Goal: Transaction & Acquisition: Purchase product/service

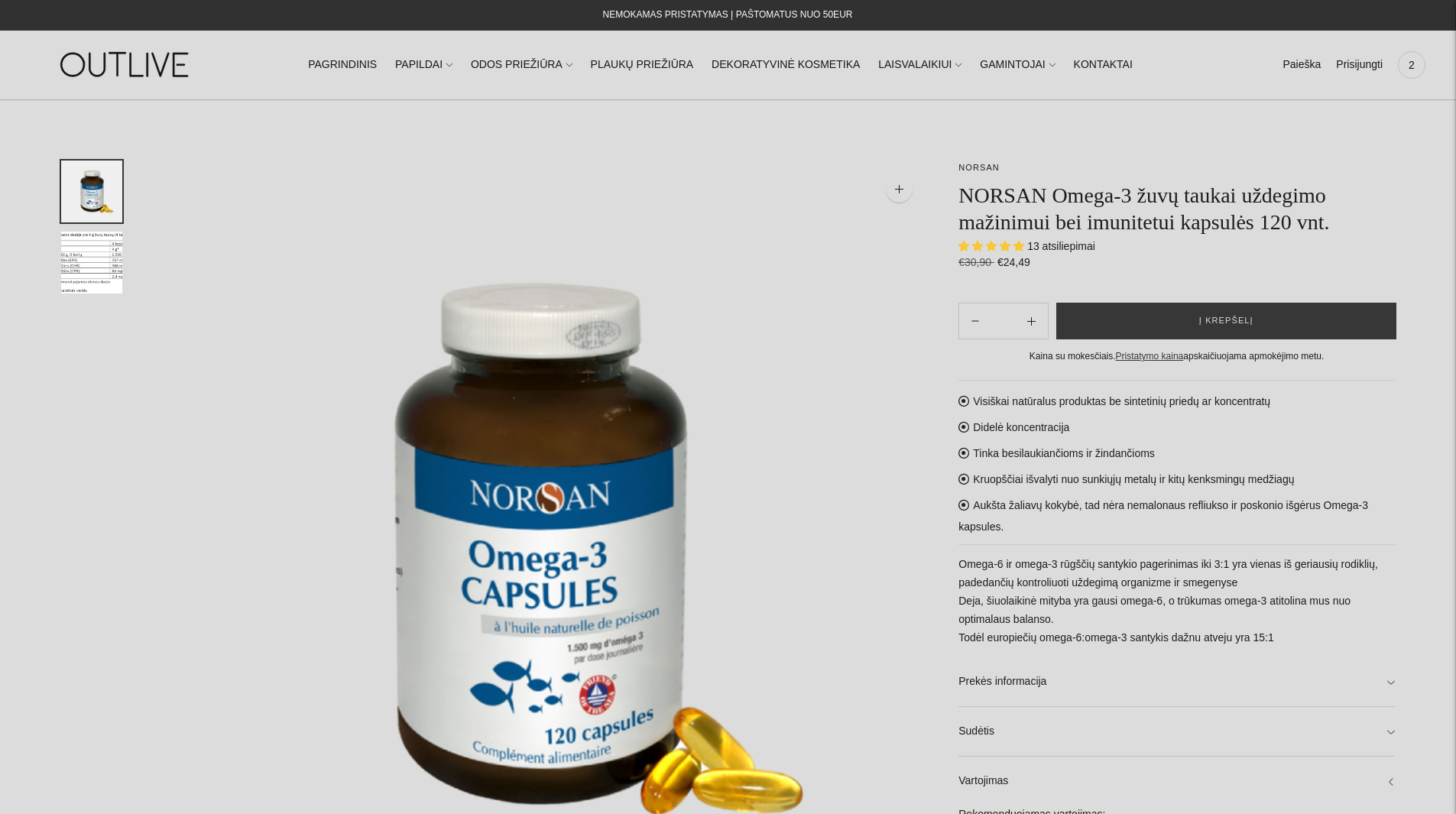
select select "**********"
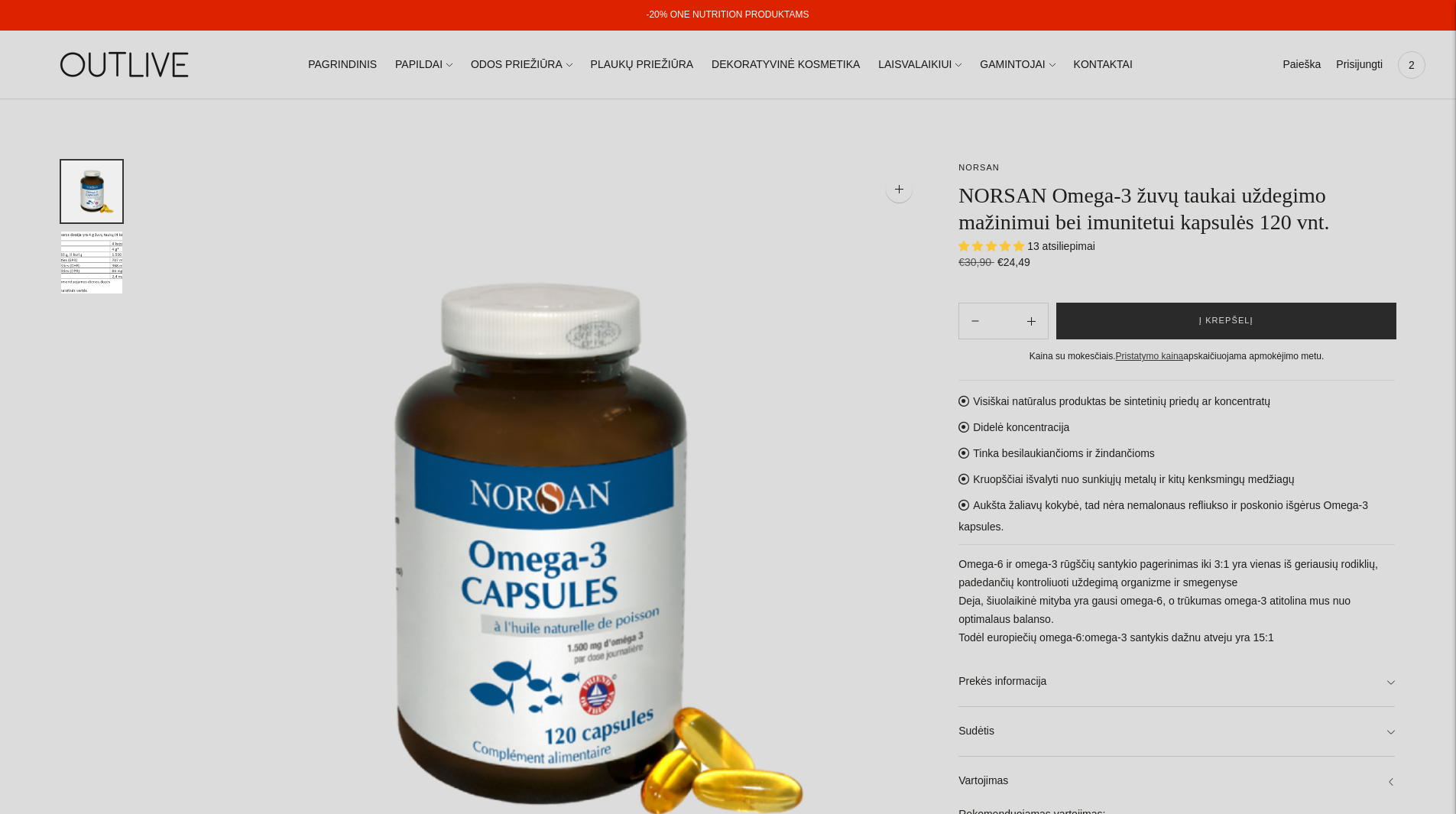
click at [1232, 323] on span "Į krepšelį" at bounding box center [1226, 321] width 55 height 15
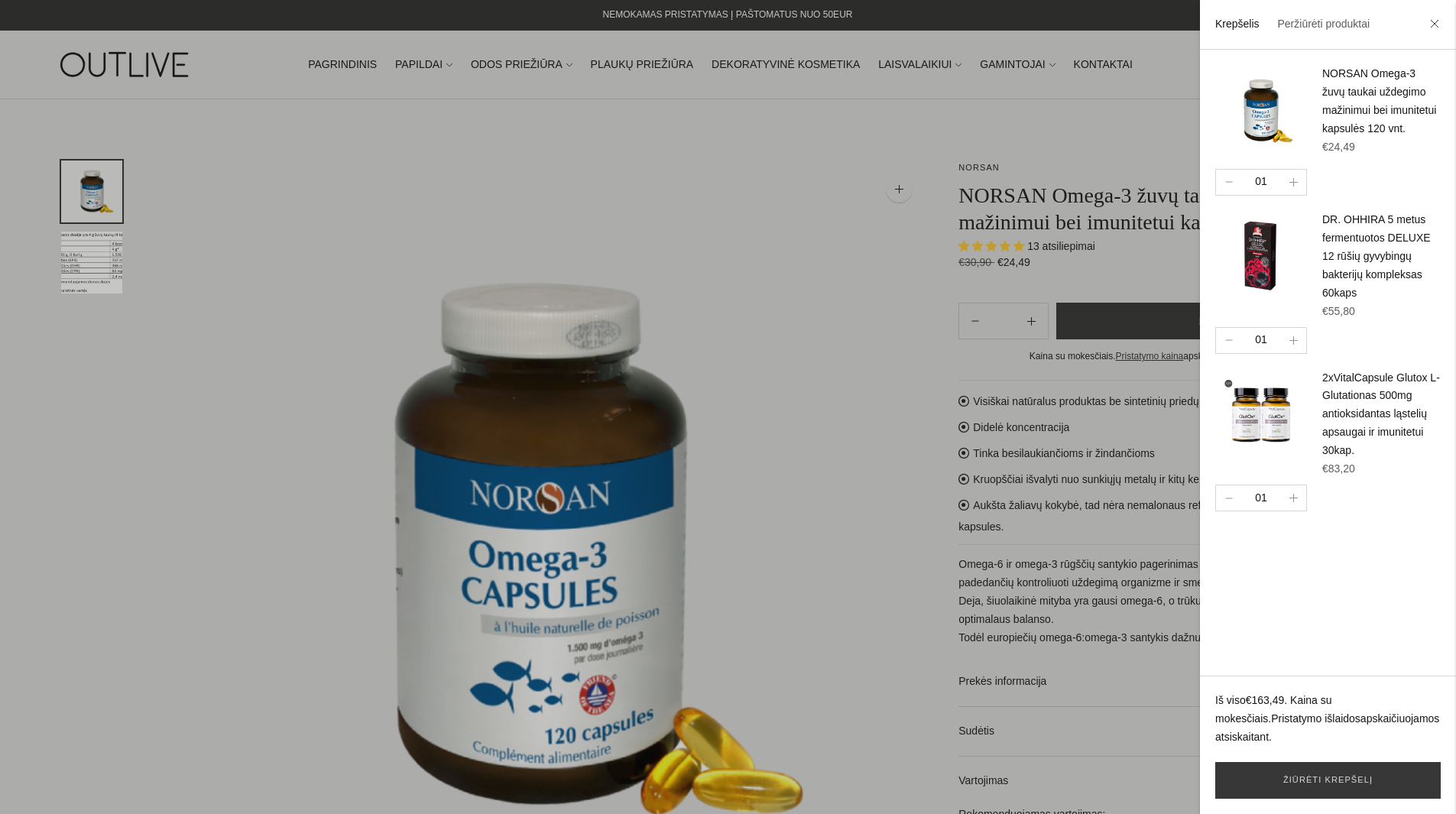
click at [738, 17] on div at bounding box center [728, 407] width 1456 height 814
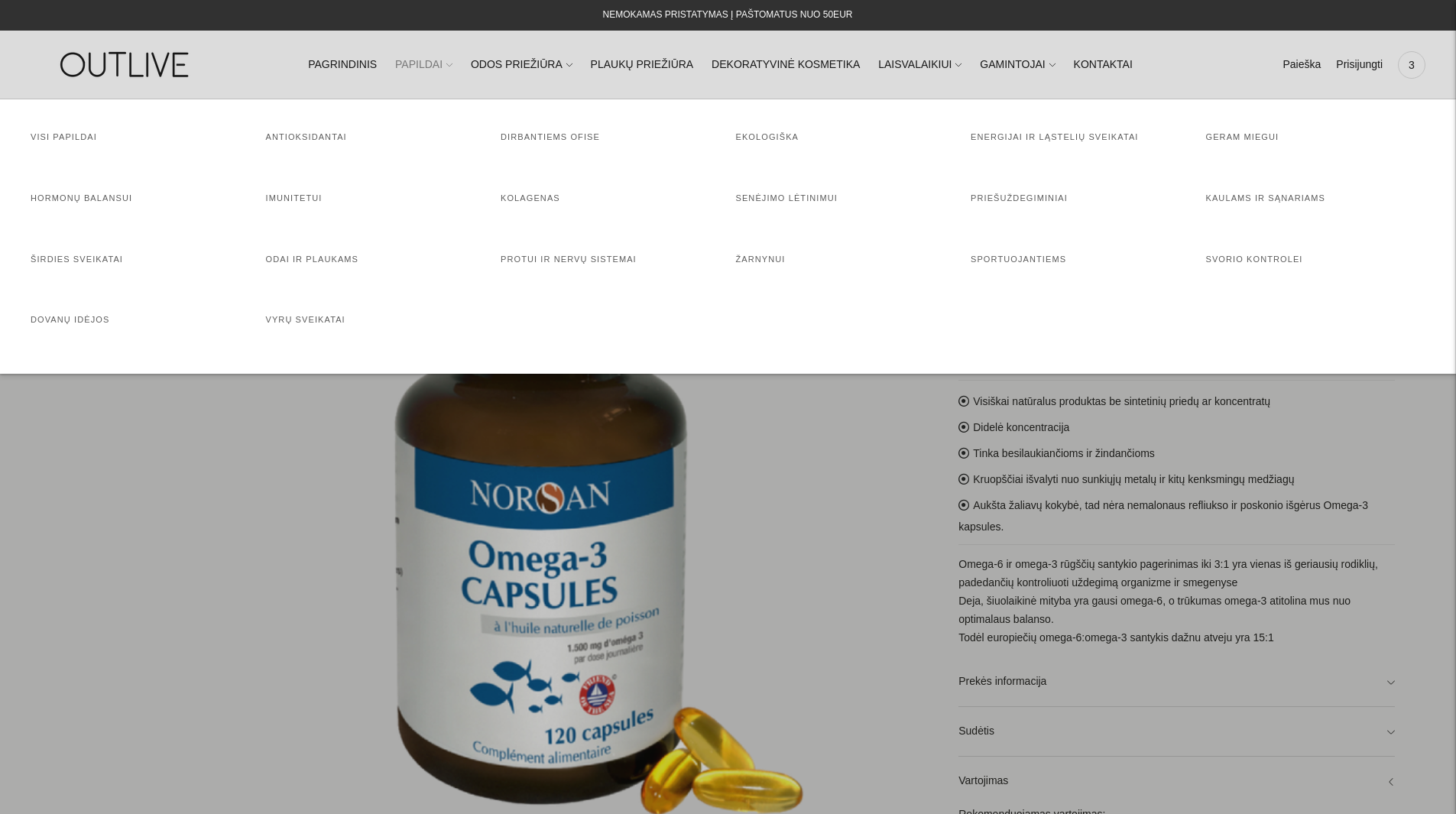
click at [451, 66] on icon at bounding box center [449, 65] width 5 height 3
click at [1006, 197] on link "Priešuždegiminiai" at bounding box center [1019, 198] width 97 height 9
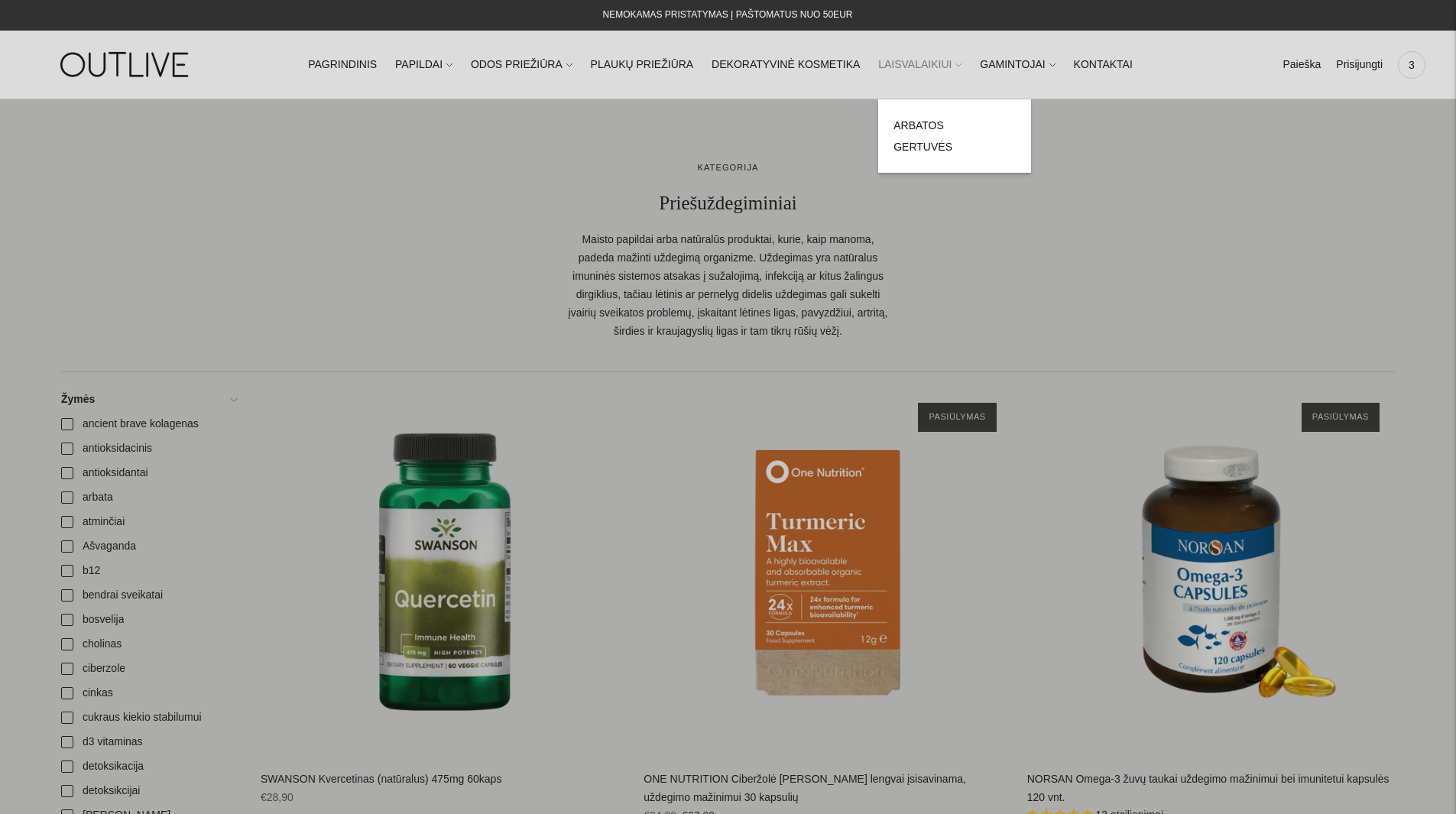
click at [955, 61] on span at bounding box center [957, 64] width 6 height 16
click at [895, 142] on link "GERTUVĖS" at bounding box center [922, 146] width 59 height 12
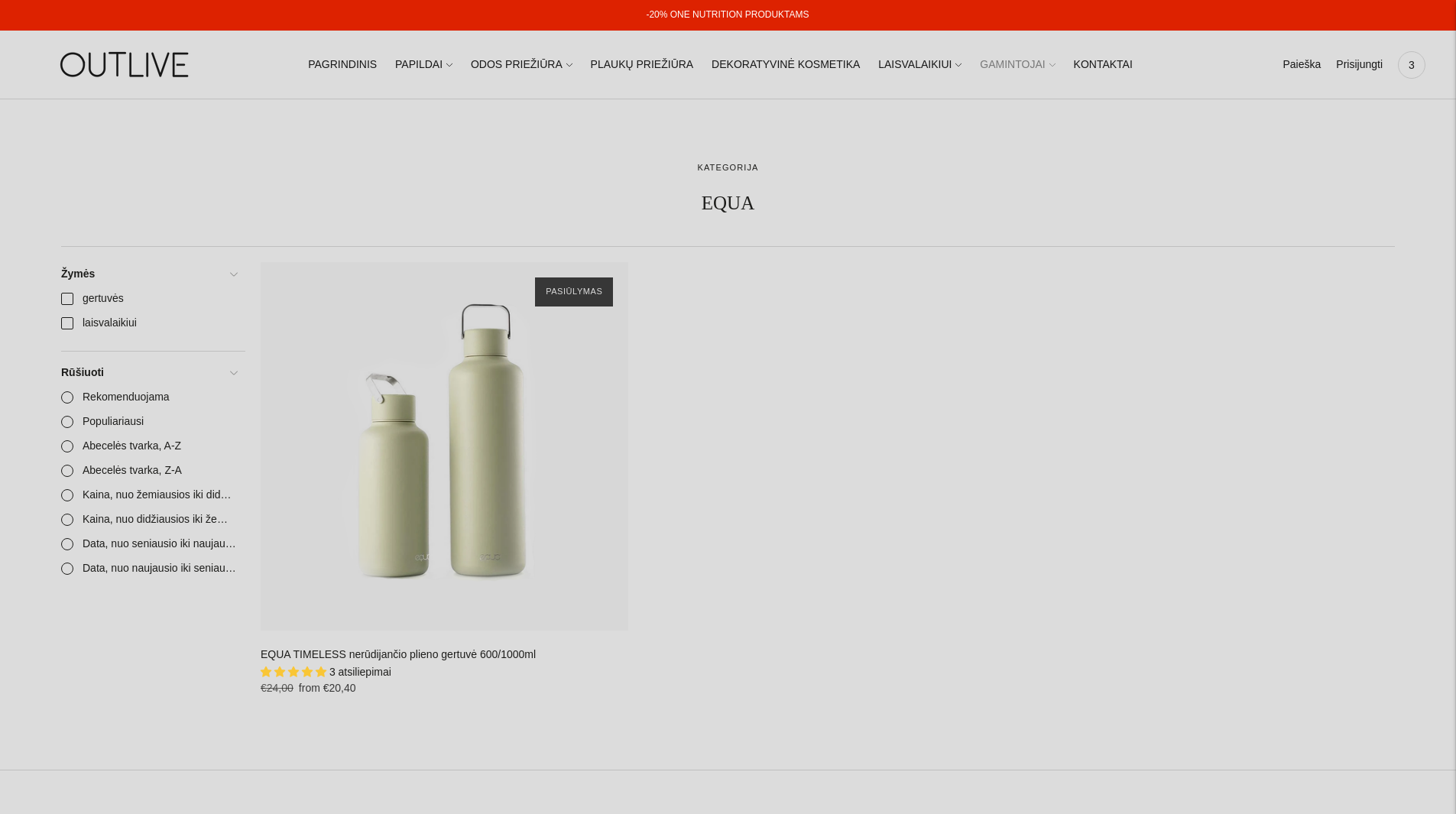
click at [1016, 67] on link "GAMINTOJAI" at bounding box center [1017, 65] width 75 height 34
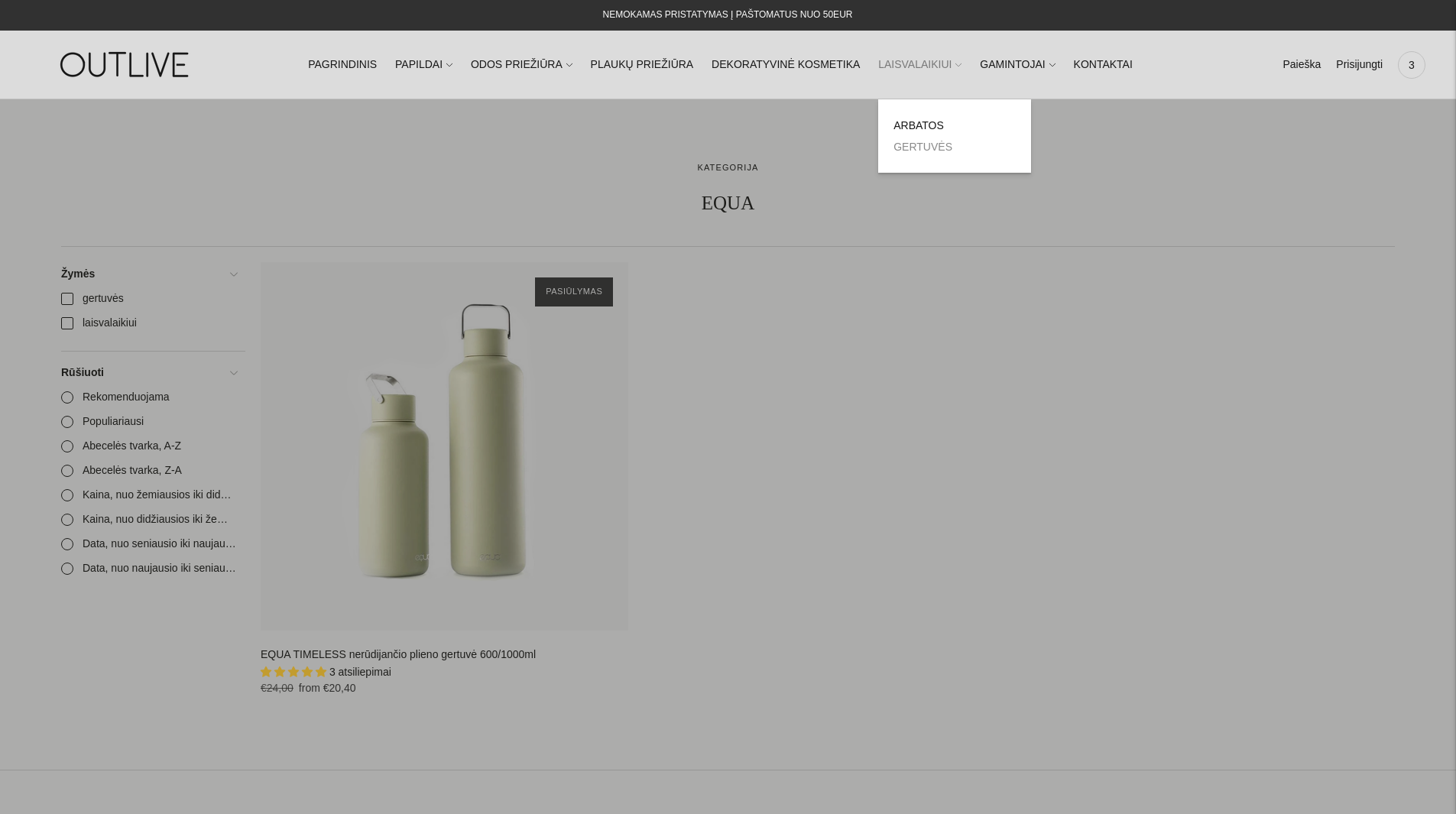
click at [930, 66] on link "LAISVALAIKIUI" at bounding box center [919, 65] width 84 height 34
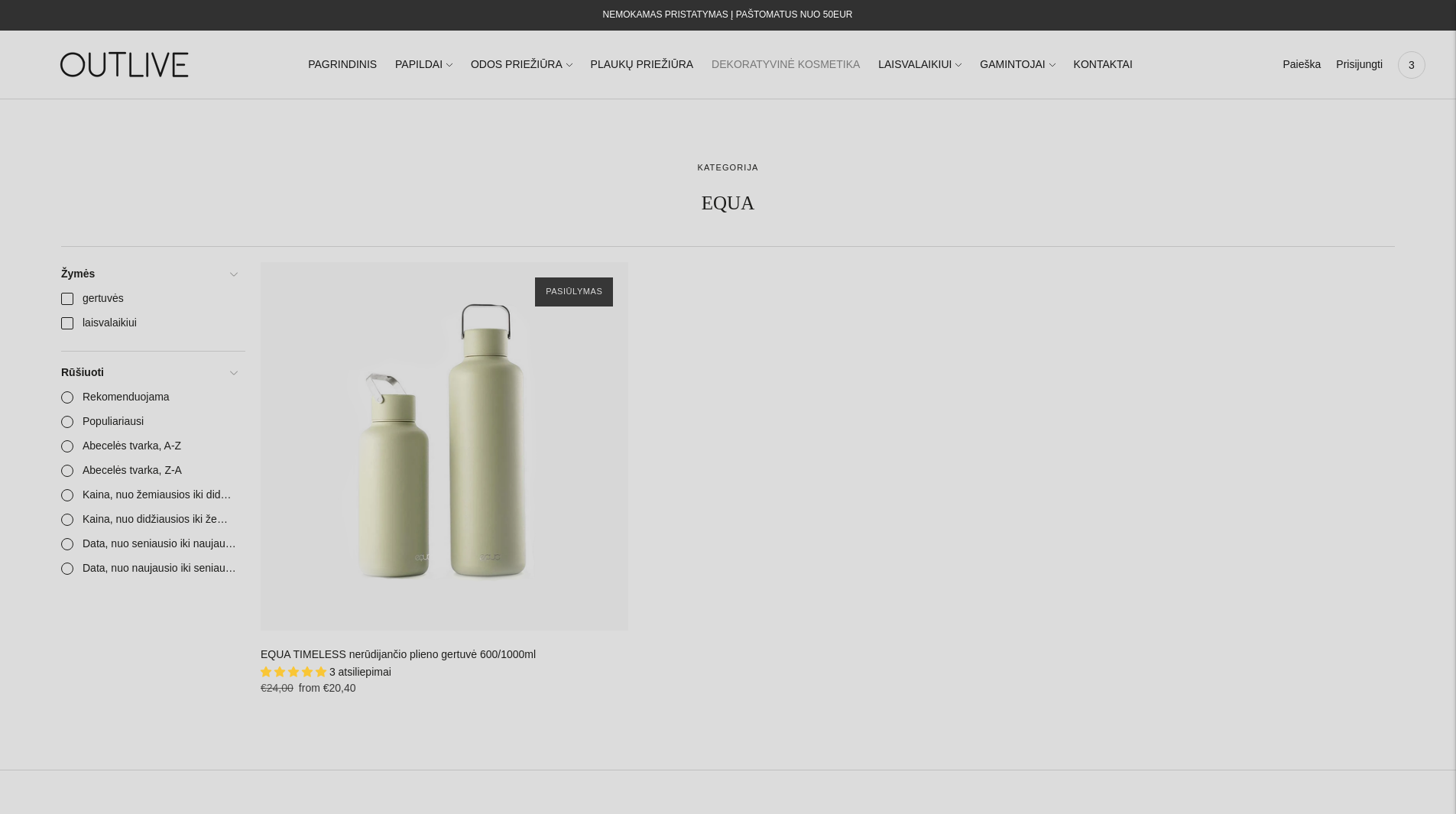
click at [828, 60] on link "DEKORATYVINĖ KOSMETIKA" at bounding box center [785, 65] width 148 height 34
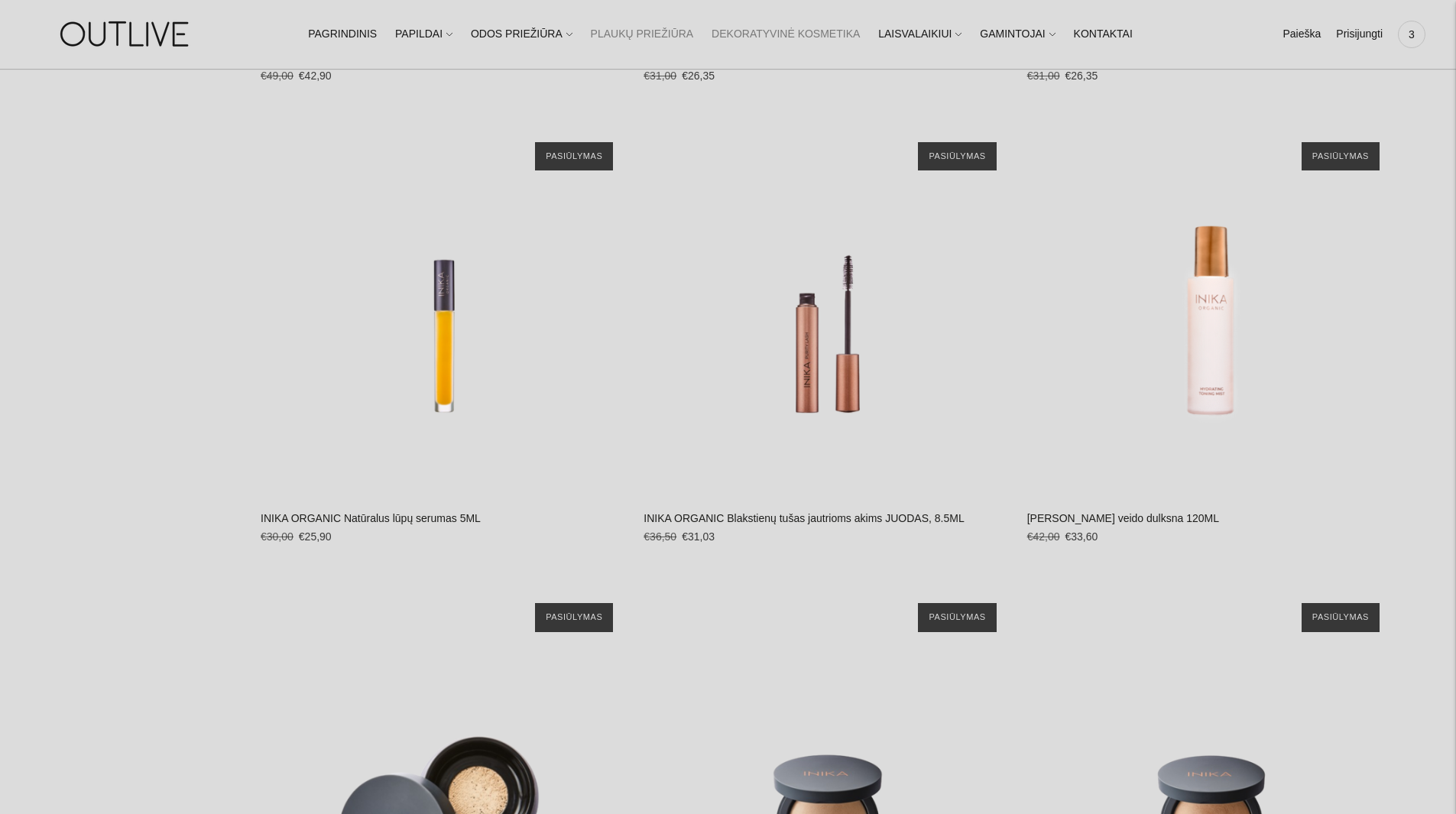
scroll to position [1137, 0]
click at [649, 36] on link "PLAUKŲ PRIEŽIŪRA" at bounding box center [642, 34] width 103 height 34
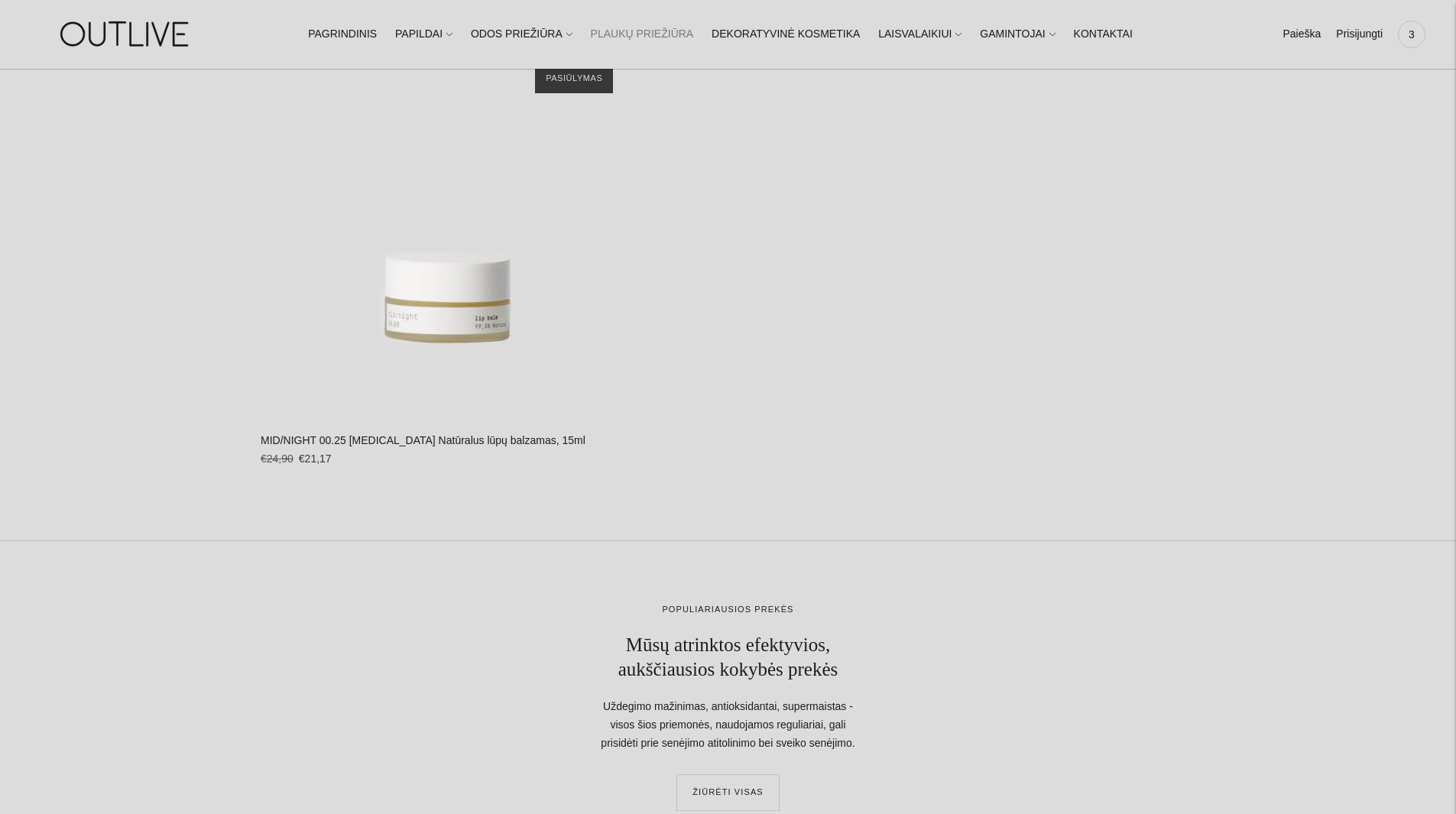
scroll to position [5347, 0]
click at [391, 433] on link "MID/NIGHT 00.25 Lip Balm Natūralus lūpų balzamas, 15ml" at bounding box center [422, 439] width 325 height 12
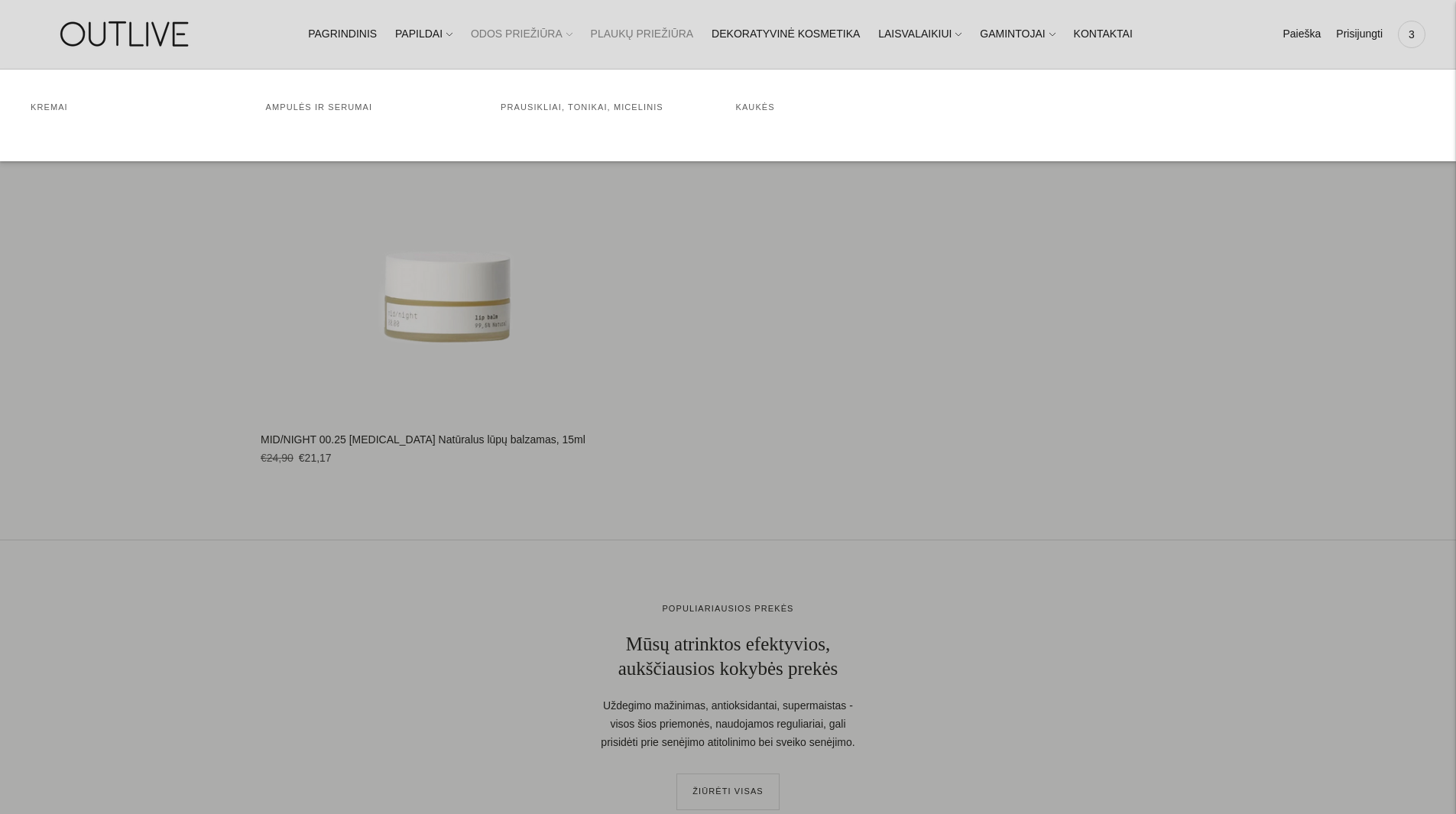
click at [571, 35] on icon at bounding box center [569, 35] width 5 height 3
click at [561, 108] on link "Prausikliai, tonikai, micelinis" at bounding box center [581, 107] width 163 height 9
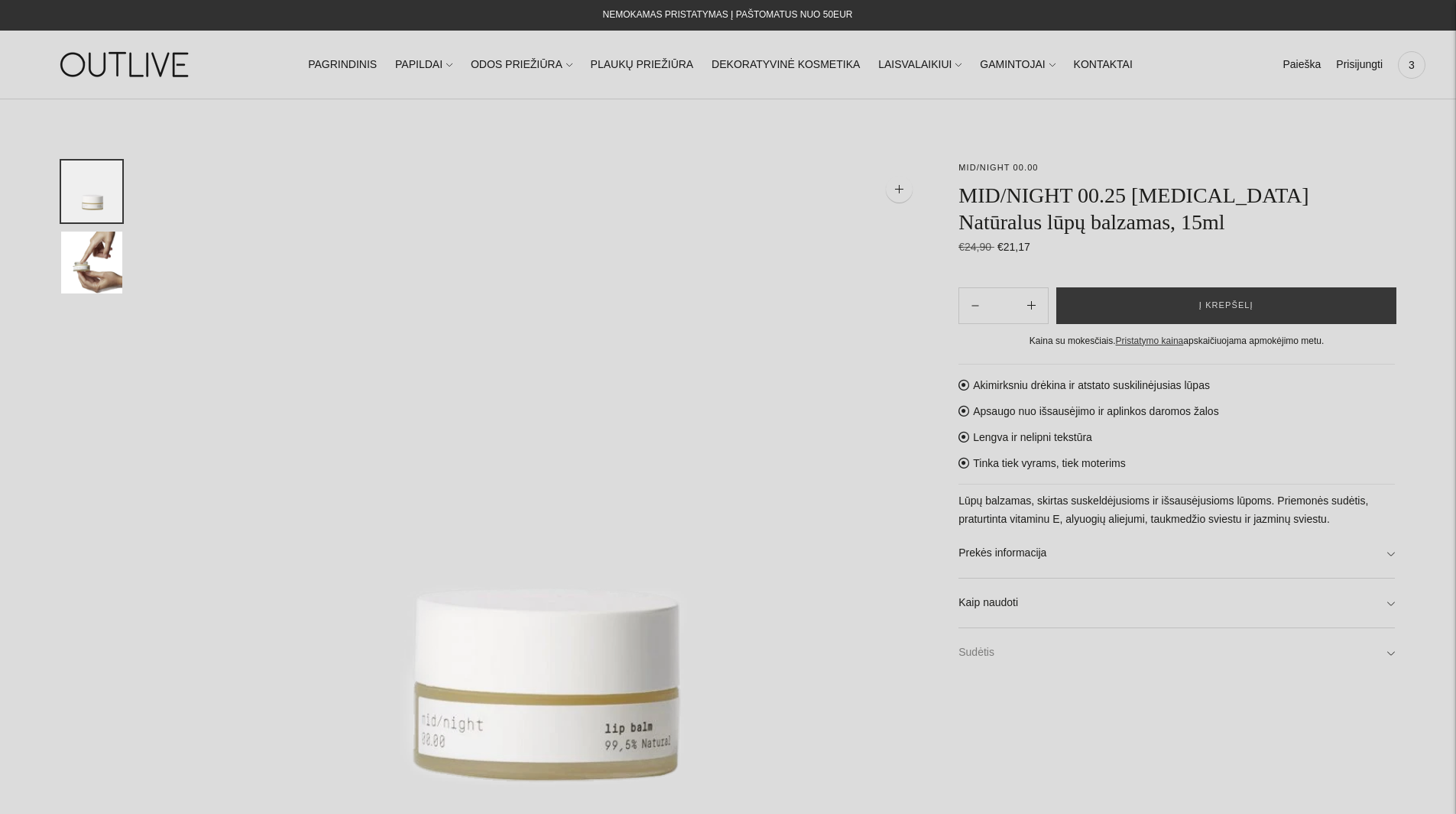
click at [1387, 652] on link "Sudėtis" at bounding box center [1177, 653] width 437 height 49
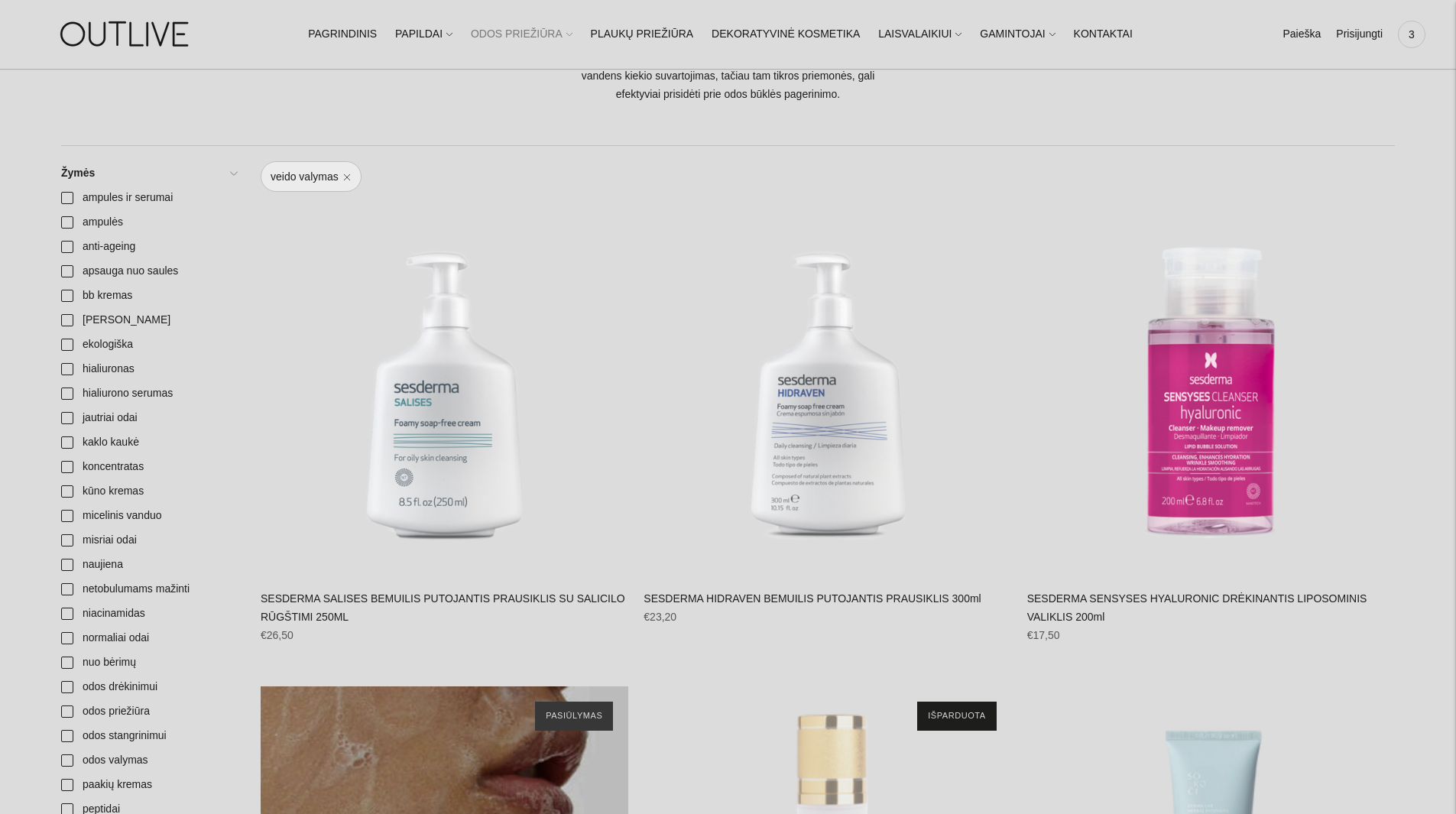
scroll to position [514, 0]
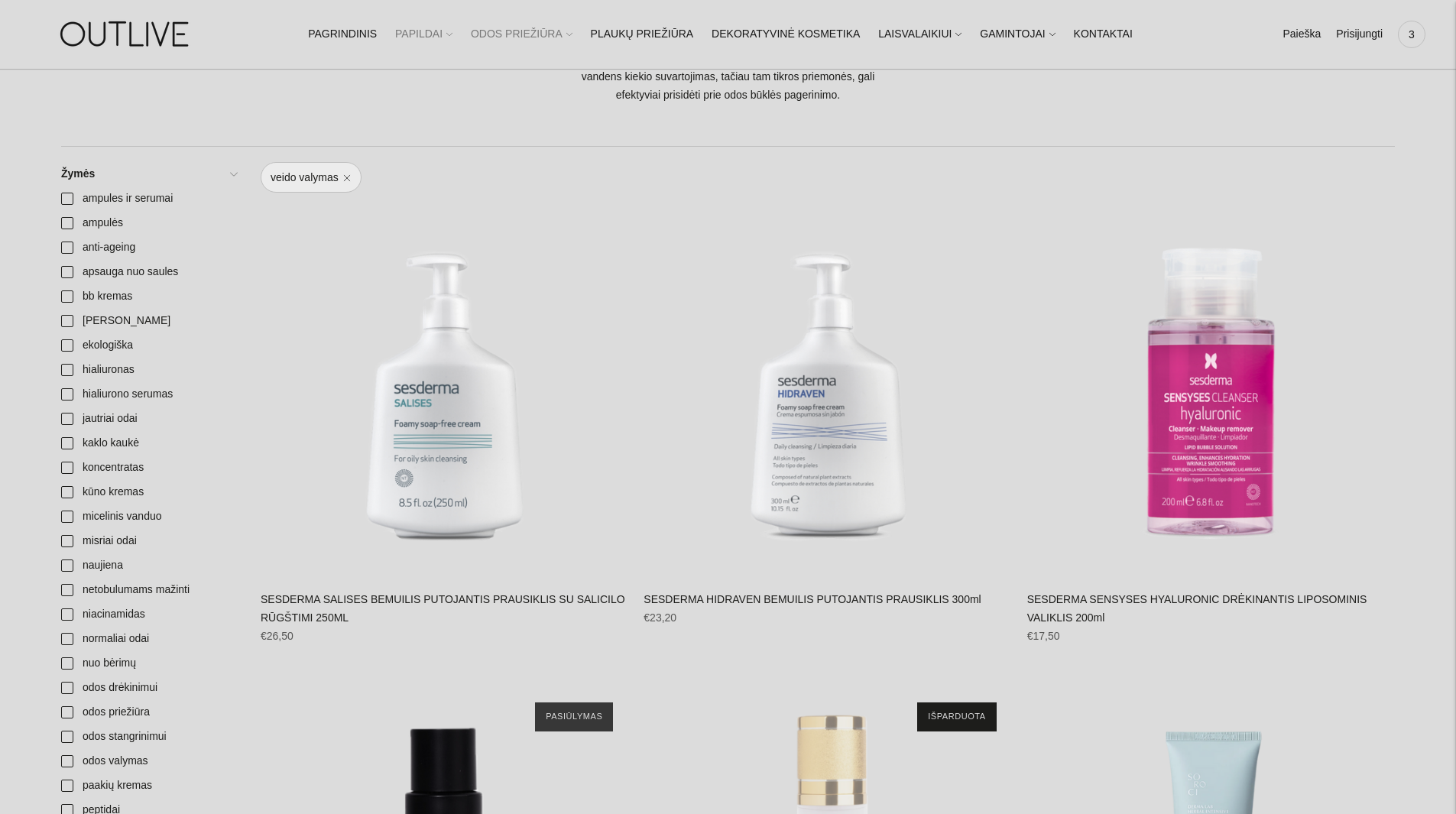
click at [452, 36] on link "PAPILDAI" at bounding box center [423, 34] width 57 height 34
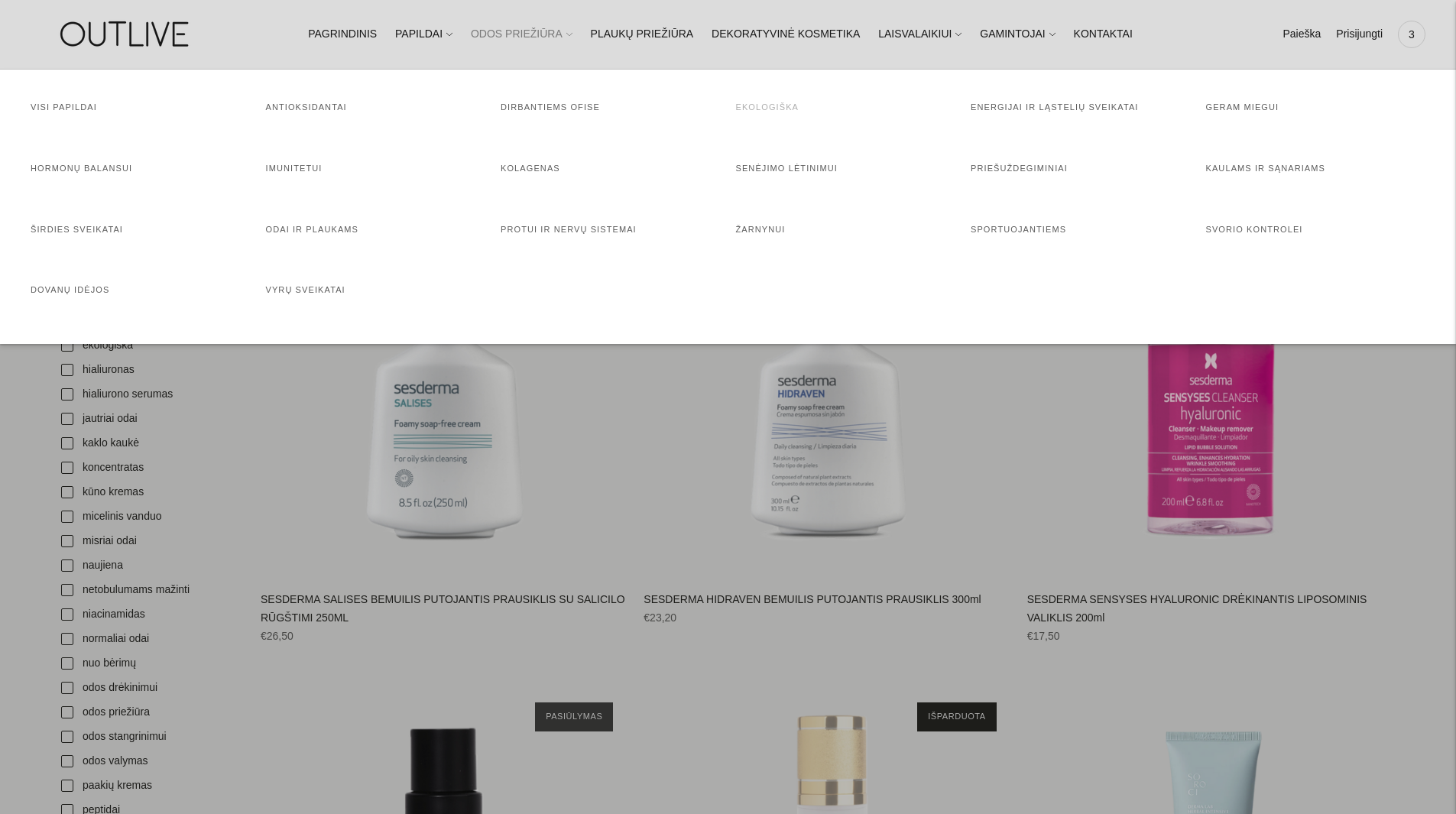
click at [778, 106] on link "Ekologiška" at bounding box center [767, 107] width 64 height 9
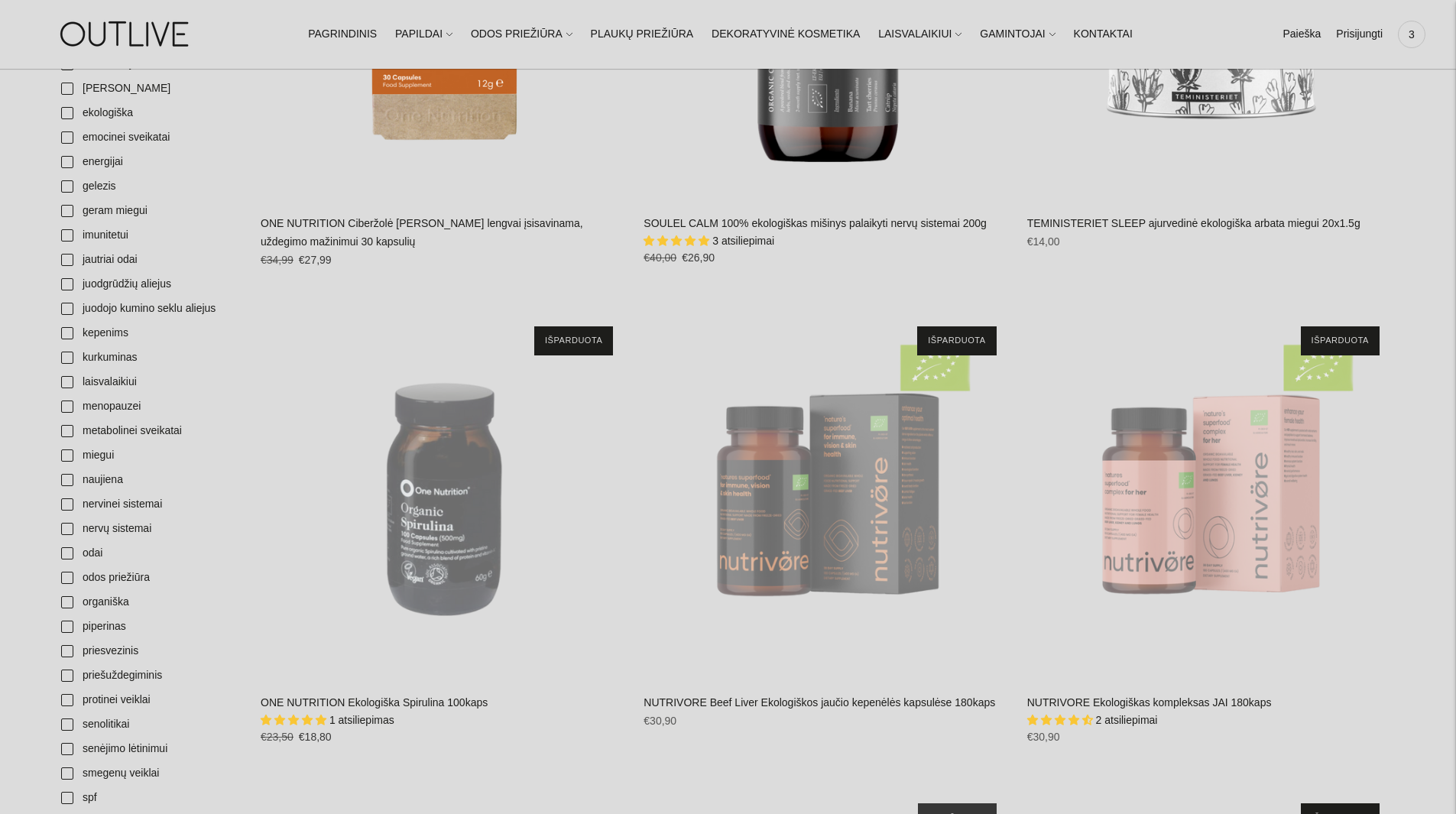
scroll to position [582, 0]
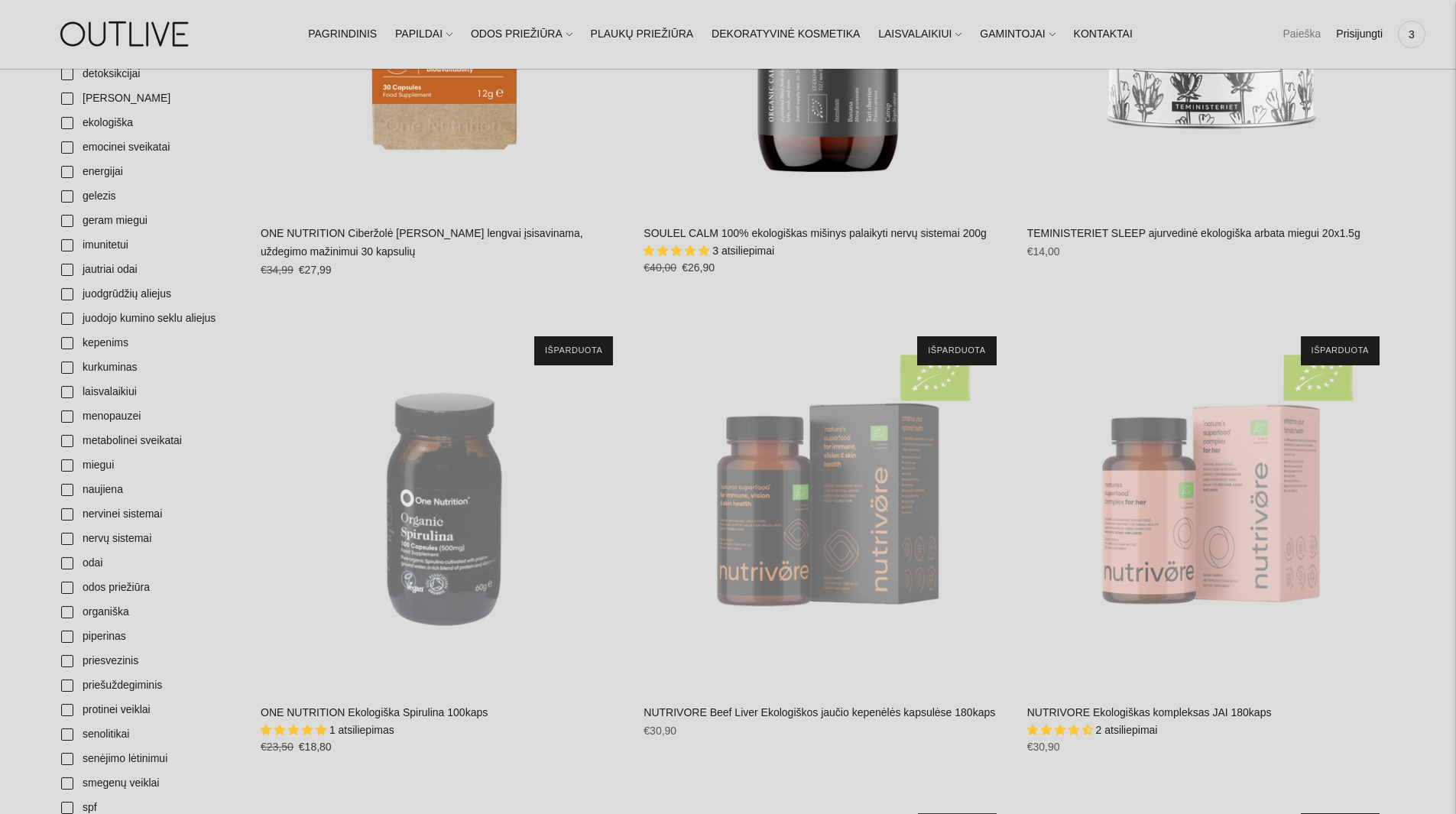
click at [1301, 36] on link "Paieška" at bounding box center [1301, 34] width 38 height 34
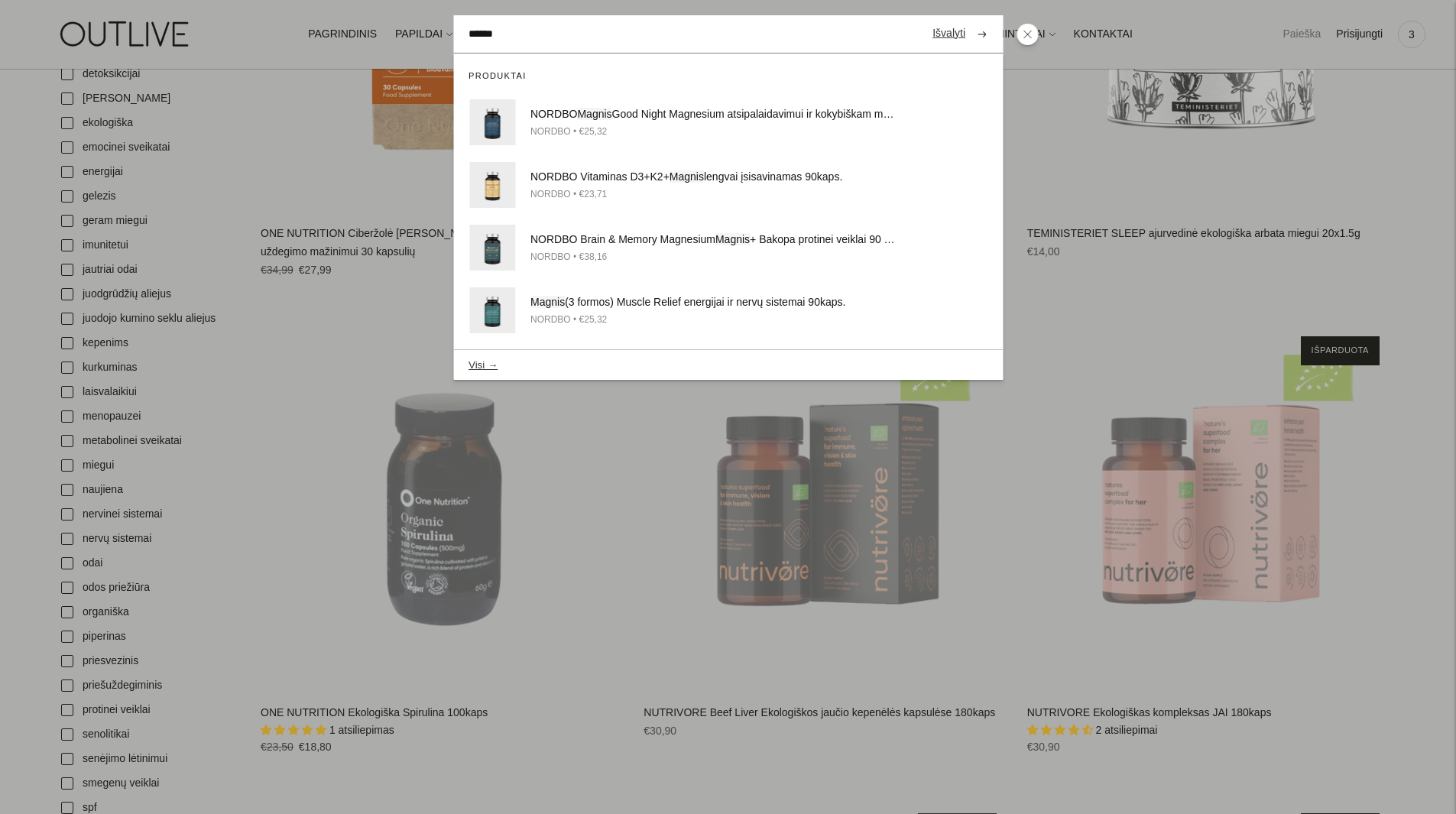
type input "******"
click at [968, 19] on button "submit" at bounding box center [981, 34] width 26 height 30
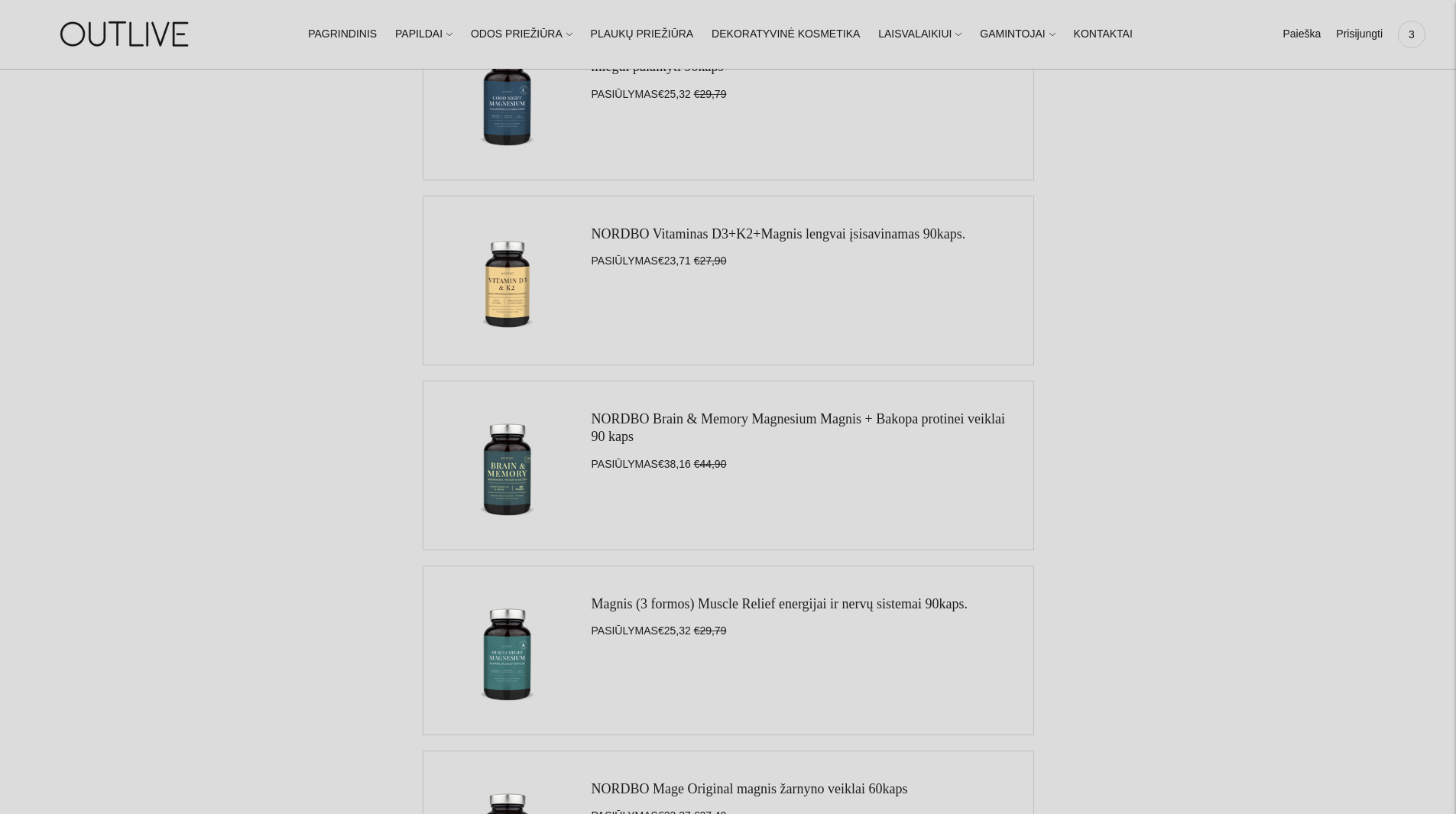
scroll to position [288, 0]
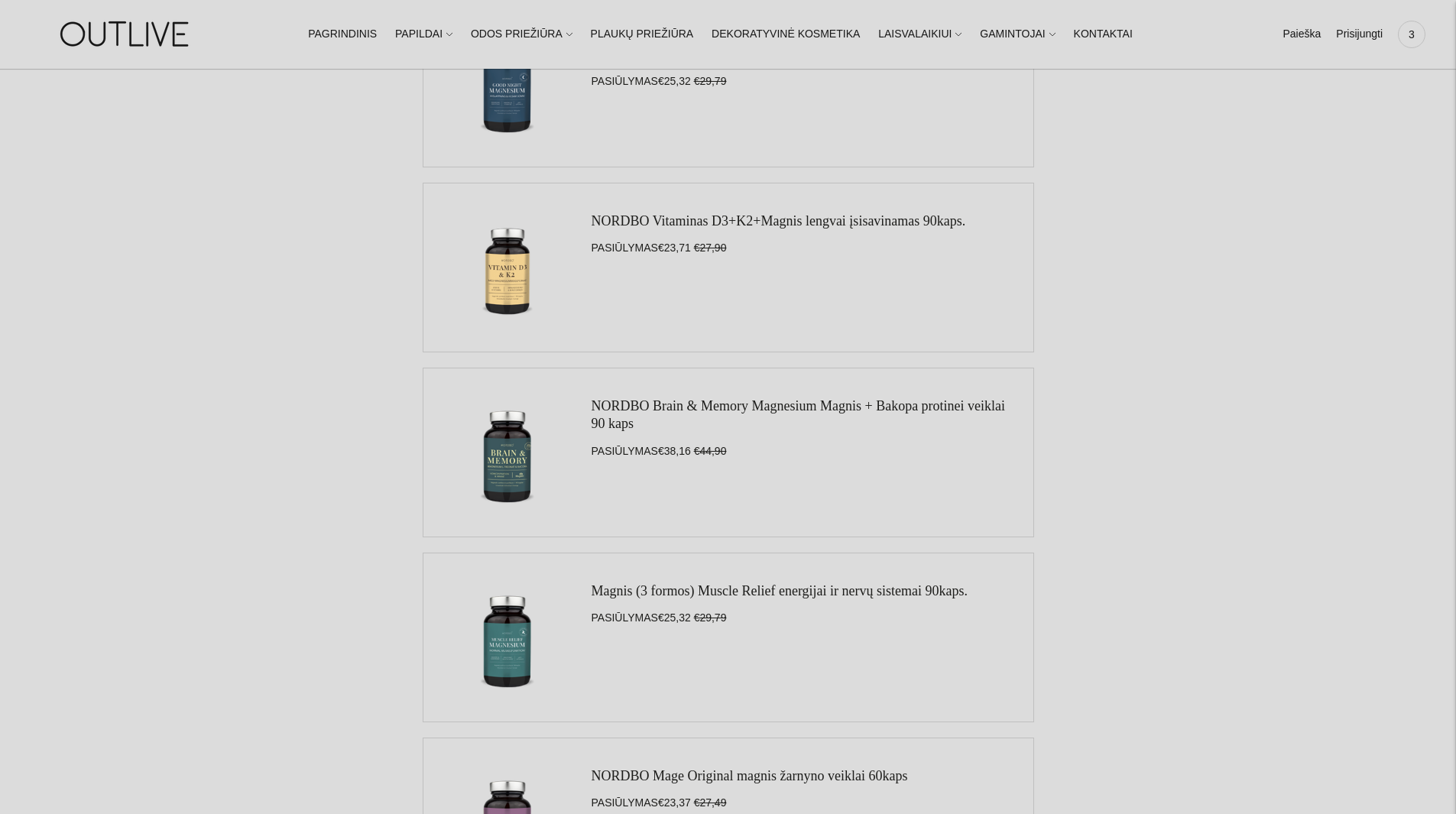
click at [704, 405] on link "NORDBO Brain & Memory Magnesium Magnis + Bakopa protinei veiklai 90 kaps" at bounding box center [798, 415] width 414 height 33
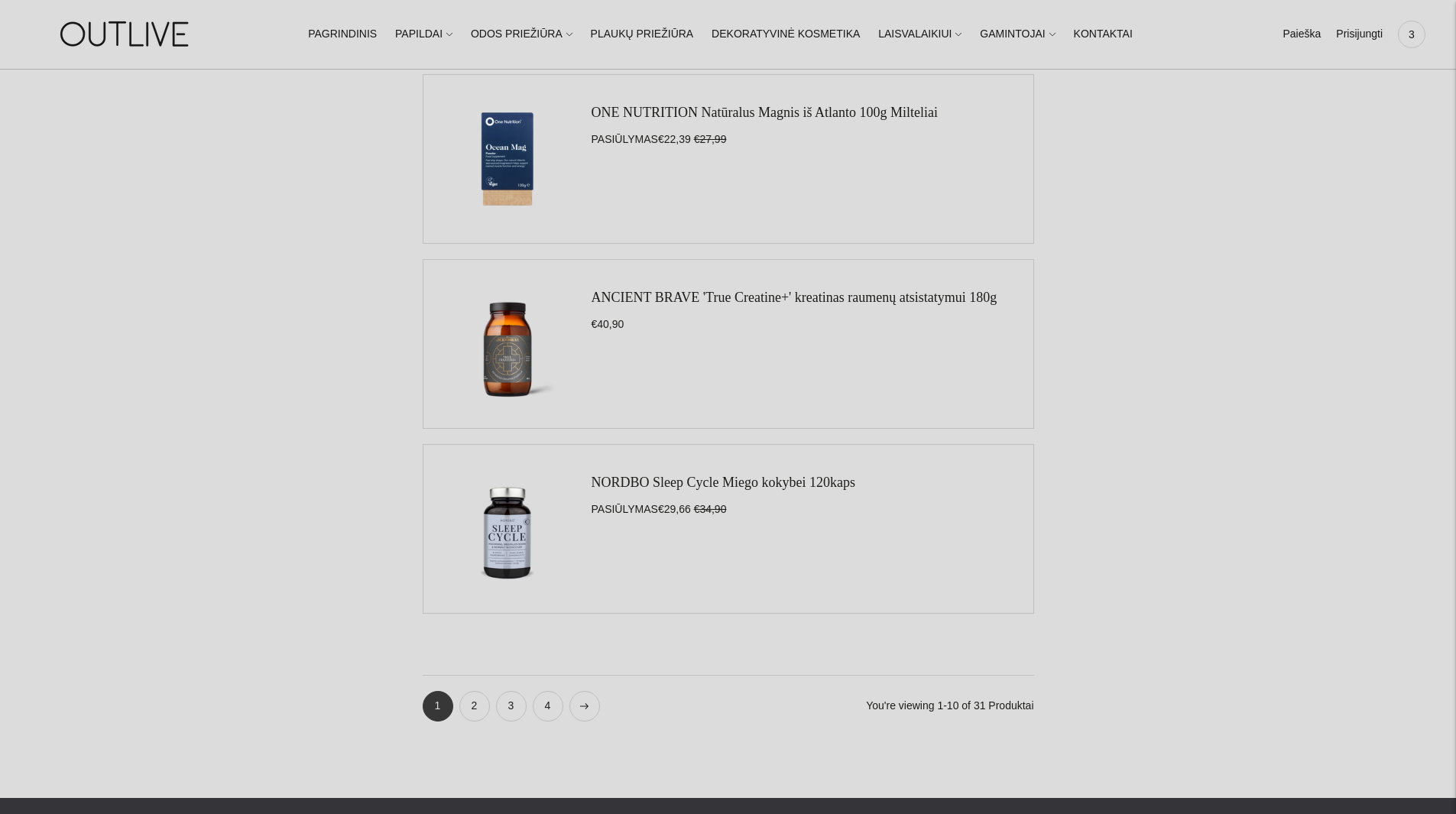
scroll to position [1508, 0]
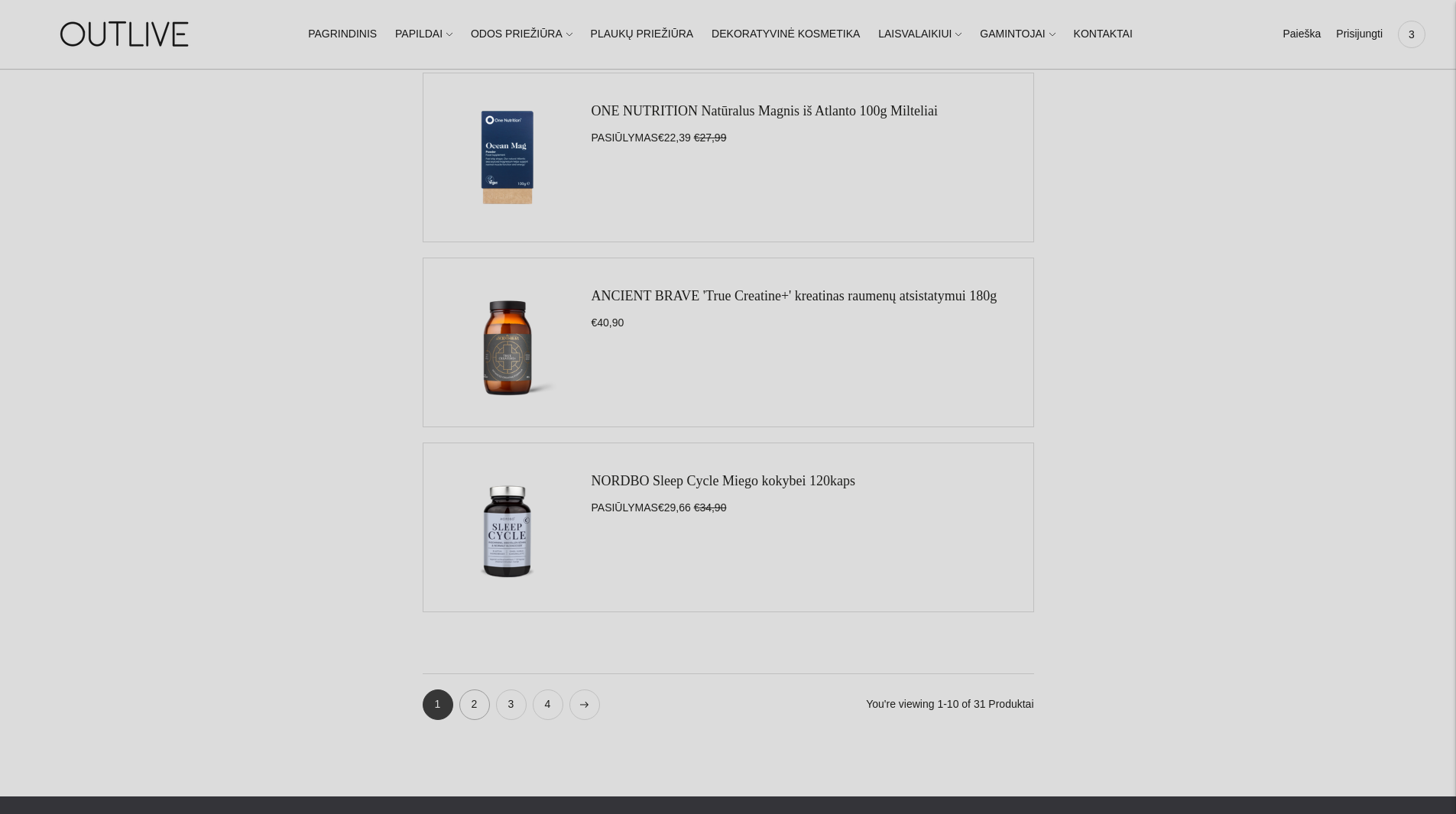
click at [477, 702] on link "2" at bounding box center [474, 705] width 31 height 31
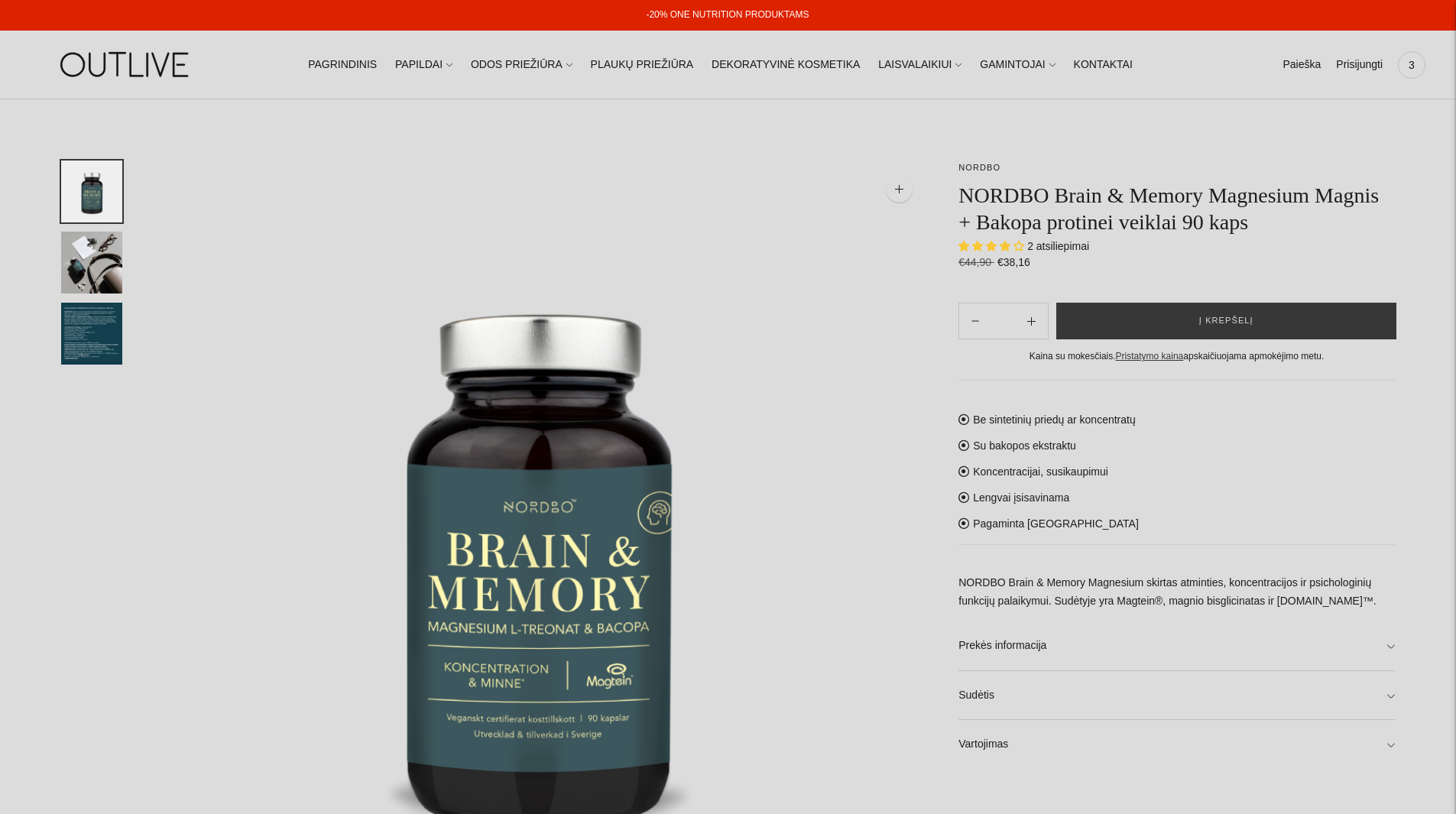
select select "**********"
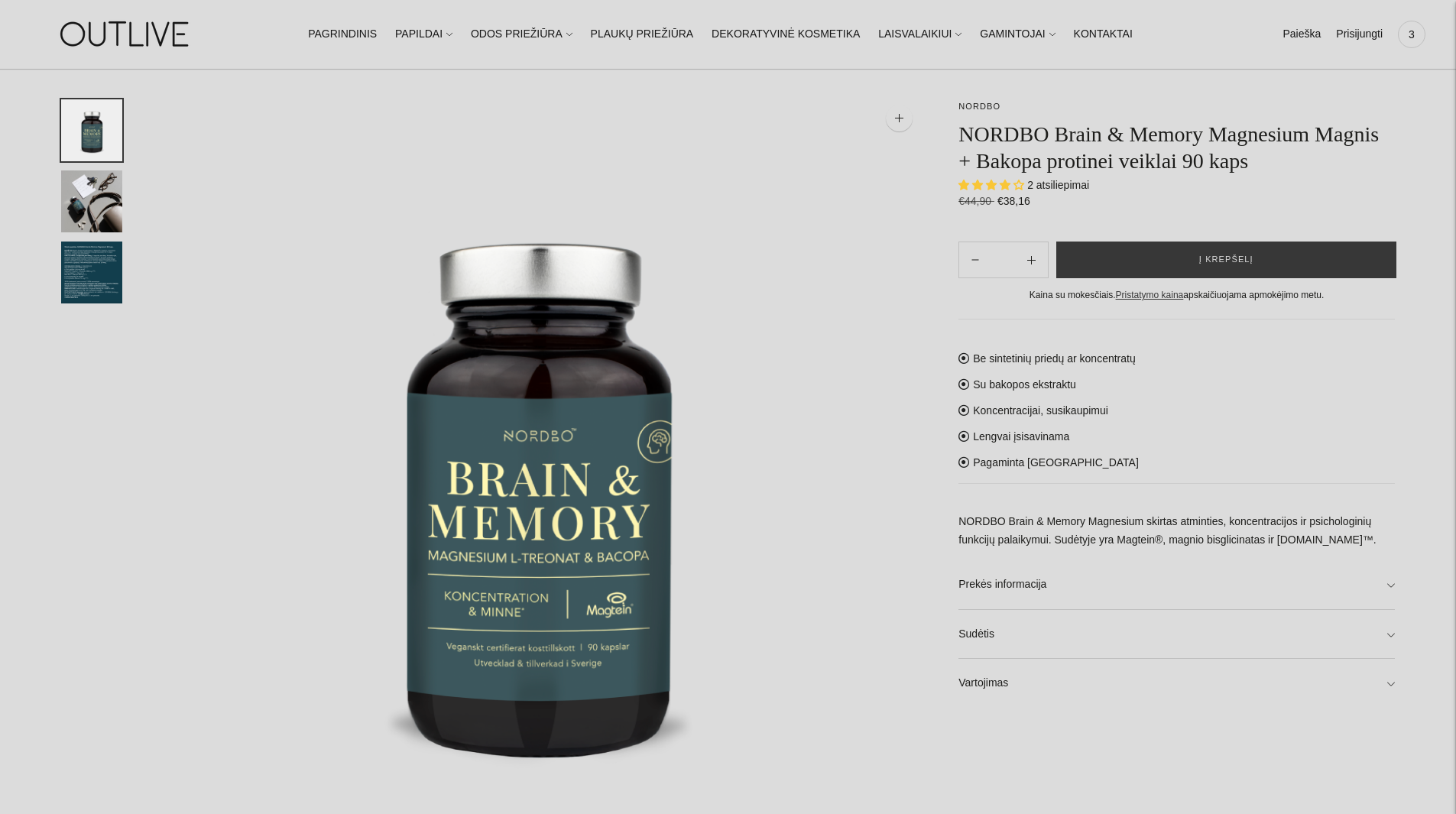
scroll to position [72, 0]
click at [1220, 260] on span "Į krepšelį" at bounding box center [1226, 260] width 55 height 15
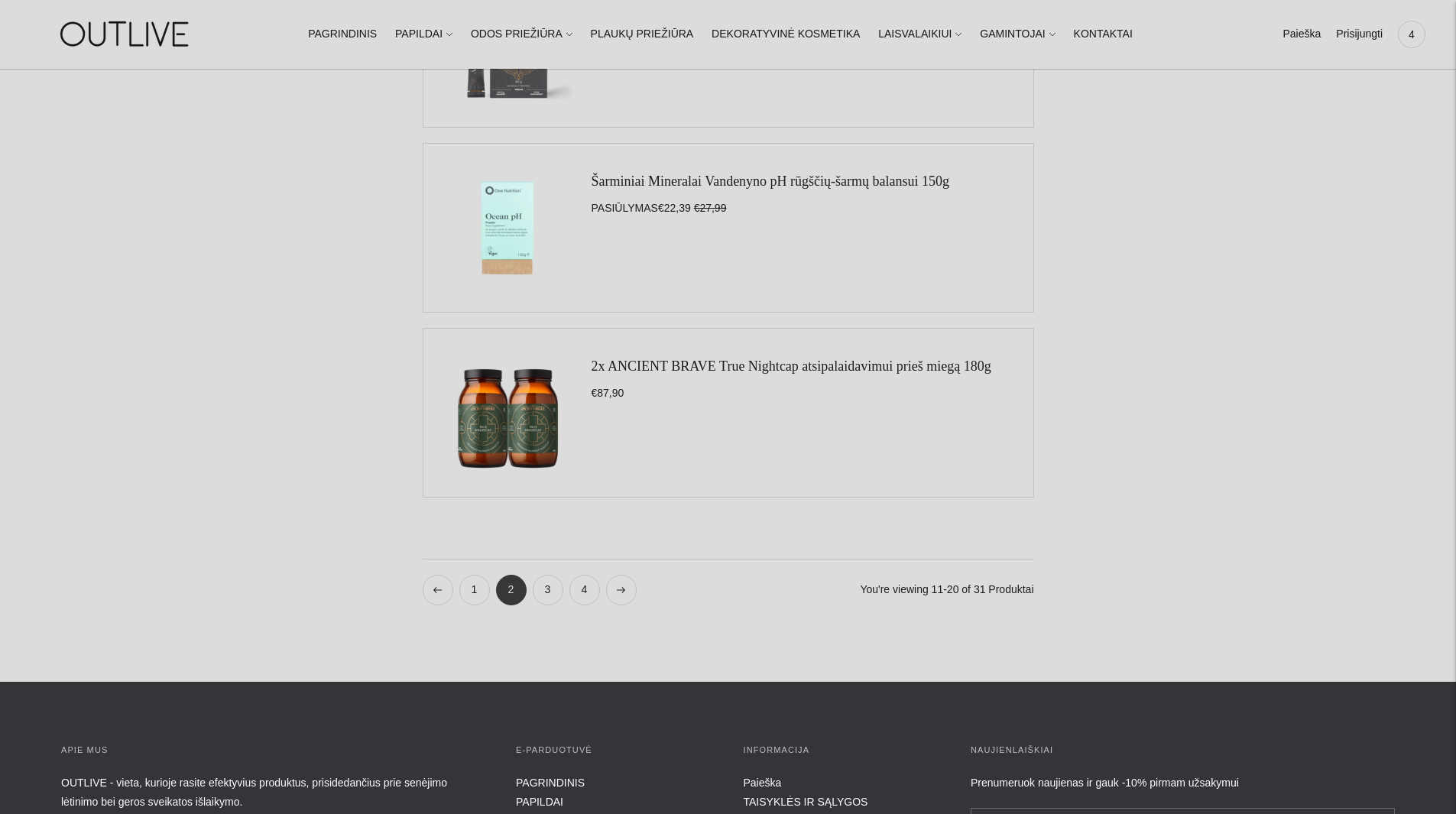
scroll to position [1626, 0]
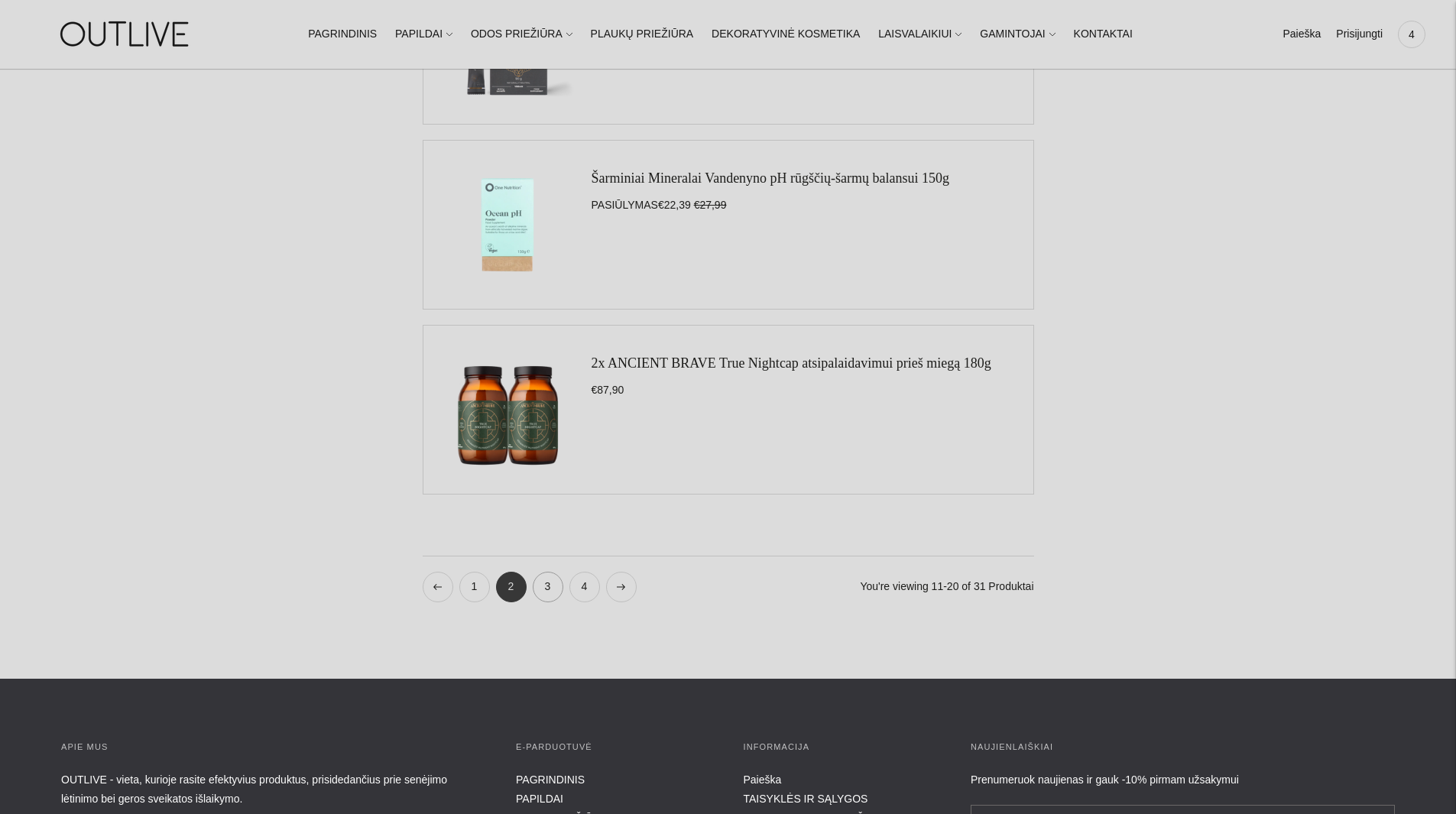
click at [546, 588] on link "3" at bounding box center [547, 587] width 31 height 31
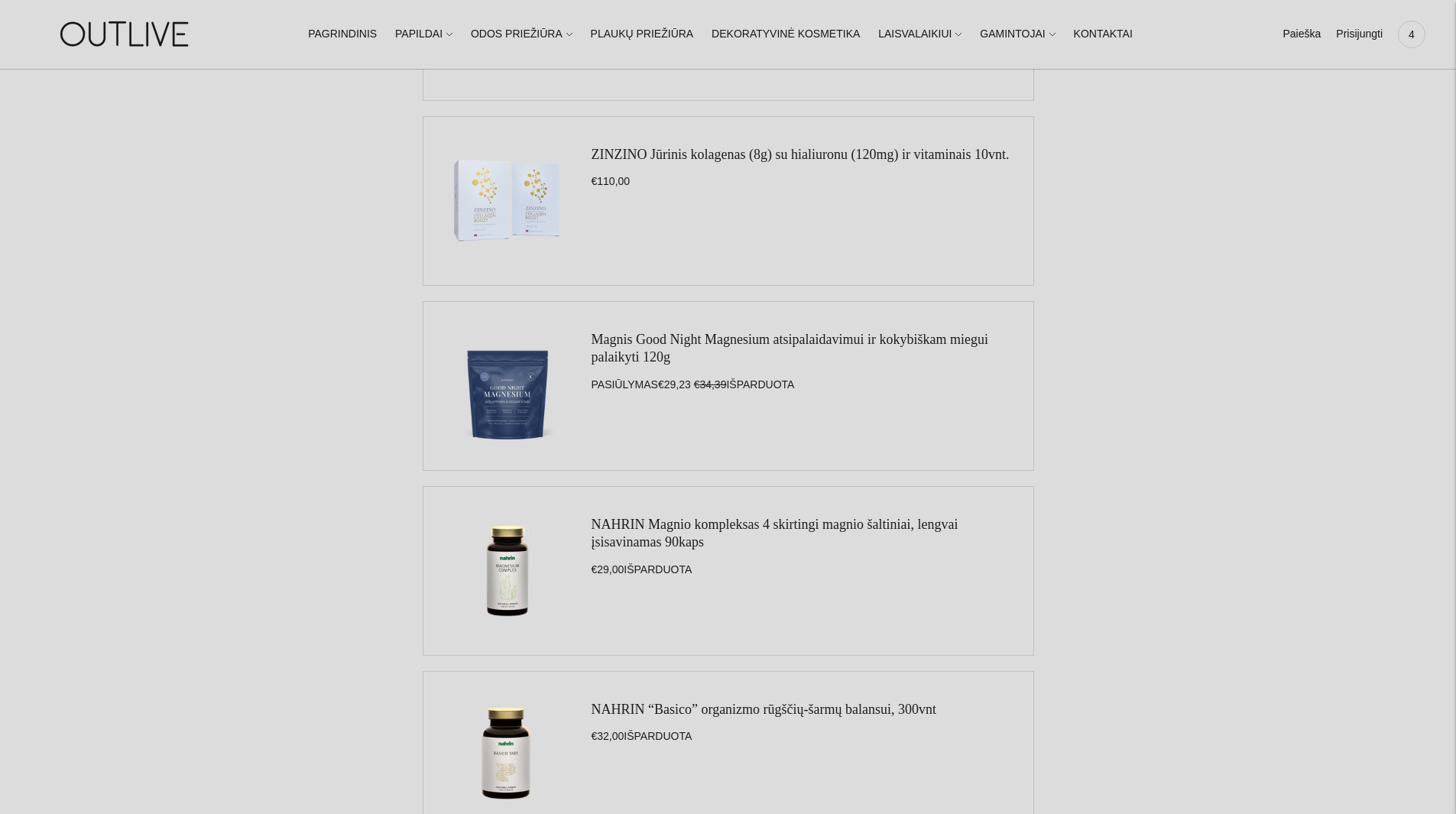
scroll to position [1095, 0]
click at [546, 588] on img at bounding box center [508, 569] width 137 height 137
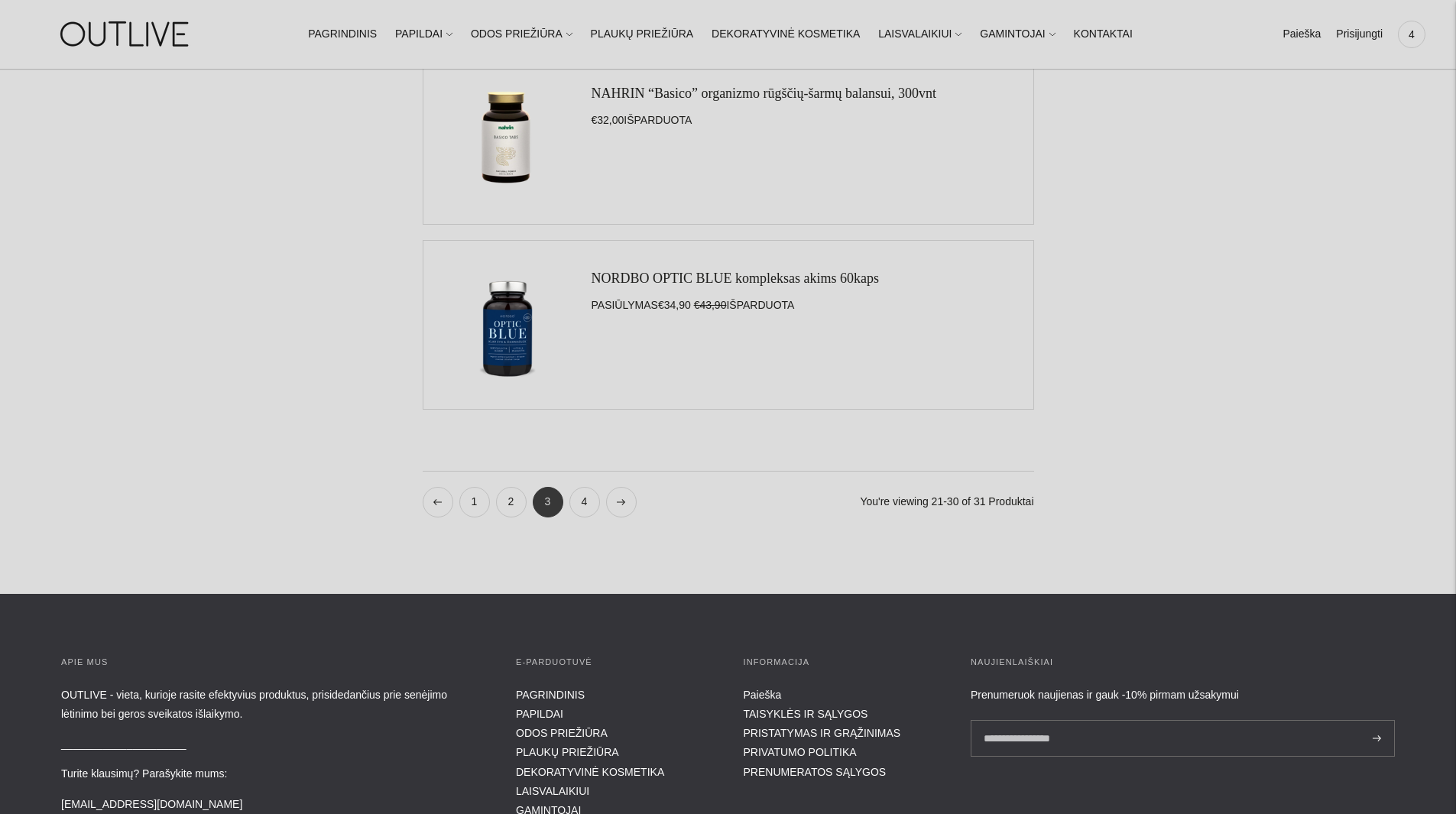
scroll to position [1712, 0]
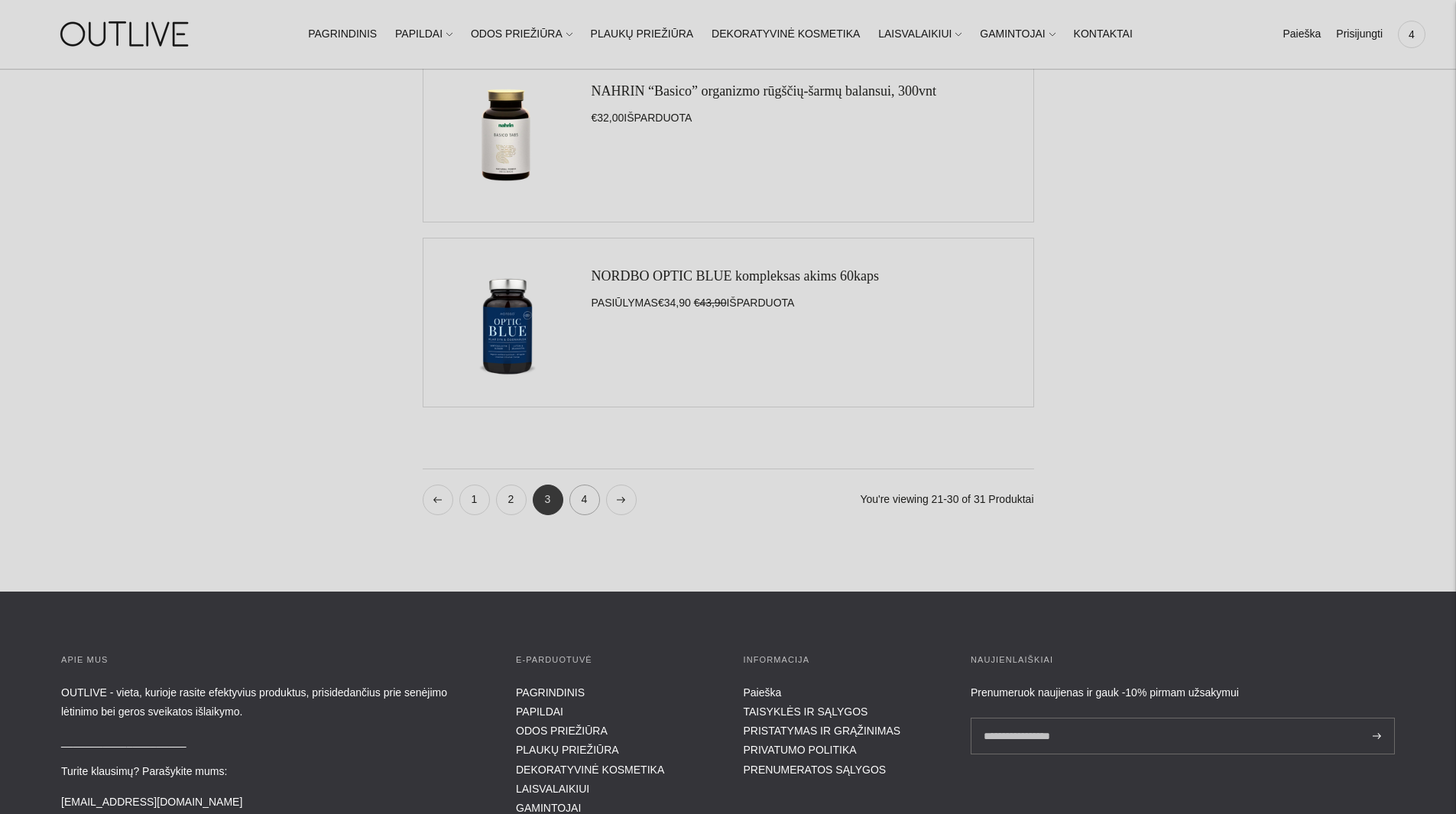
click at [586, 505] on link "4" at bounding box center [585, 500] width 31 height 31
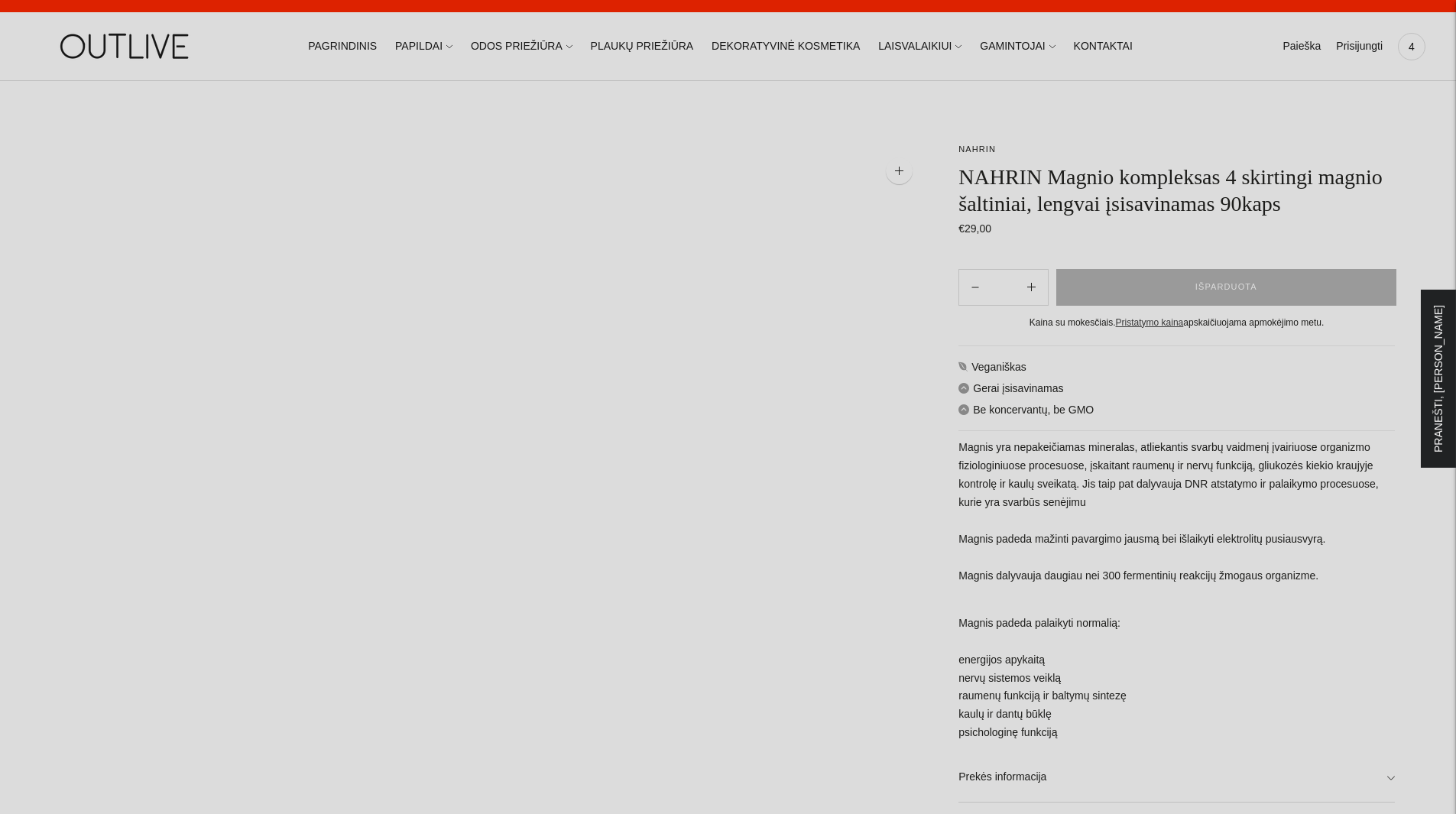
scroll to position [18, 0]
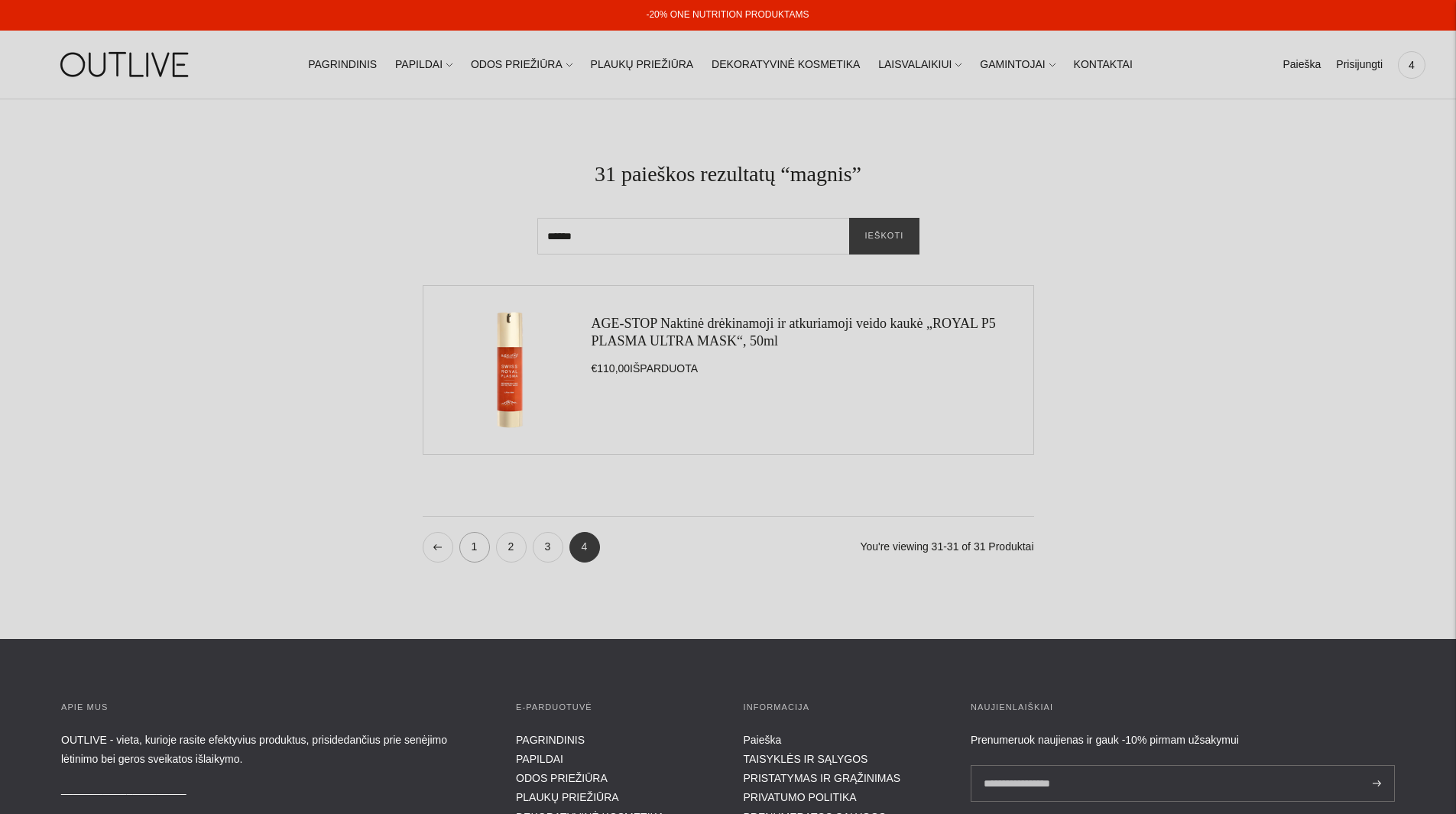
click at [473, 543] on link "1" at bounding box center [474, 547] width 31 height 31
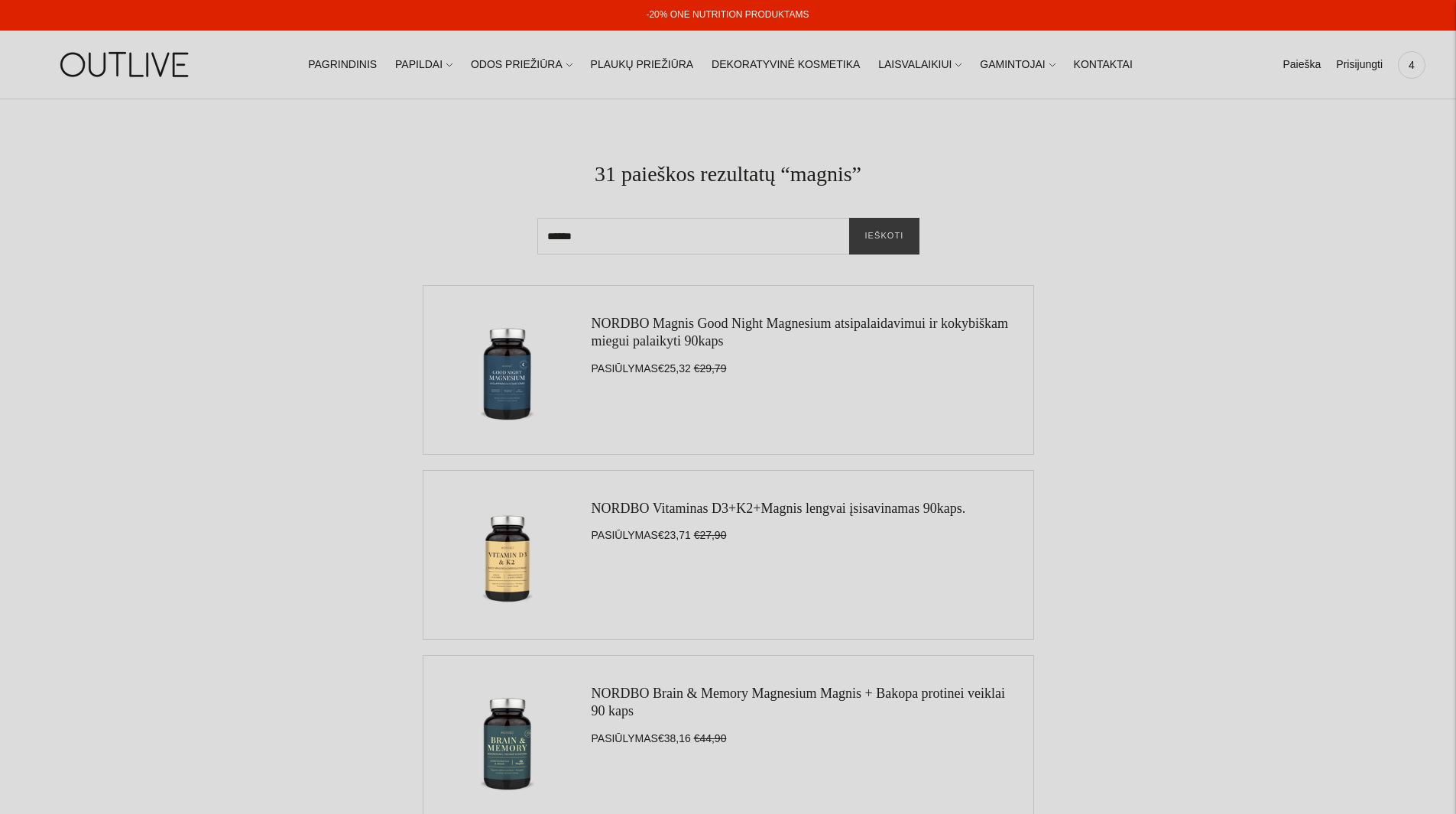
click at [799, 335] on h3 "NORDBO Magnis Good Night Magnesium atsipalaidavimui ir kokybiškam miegui palaik…" at bounding box center [804, 333] width 427 height 36
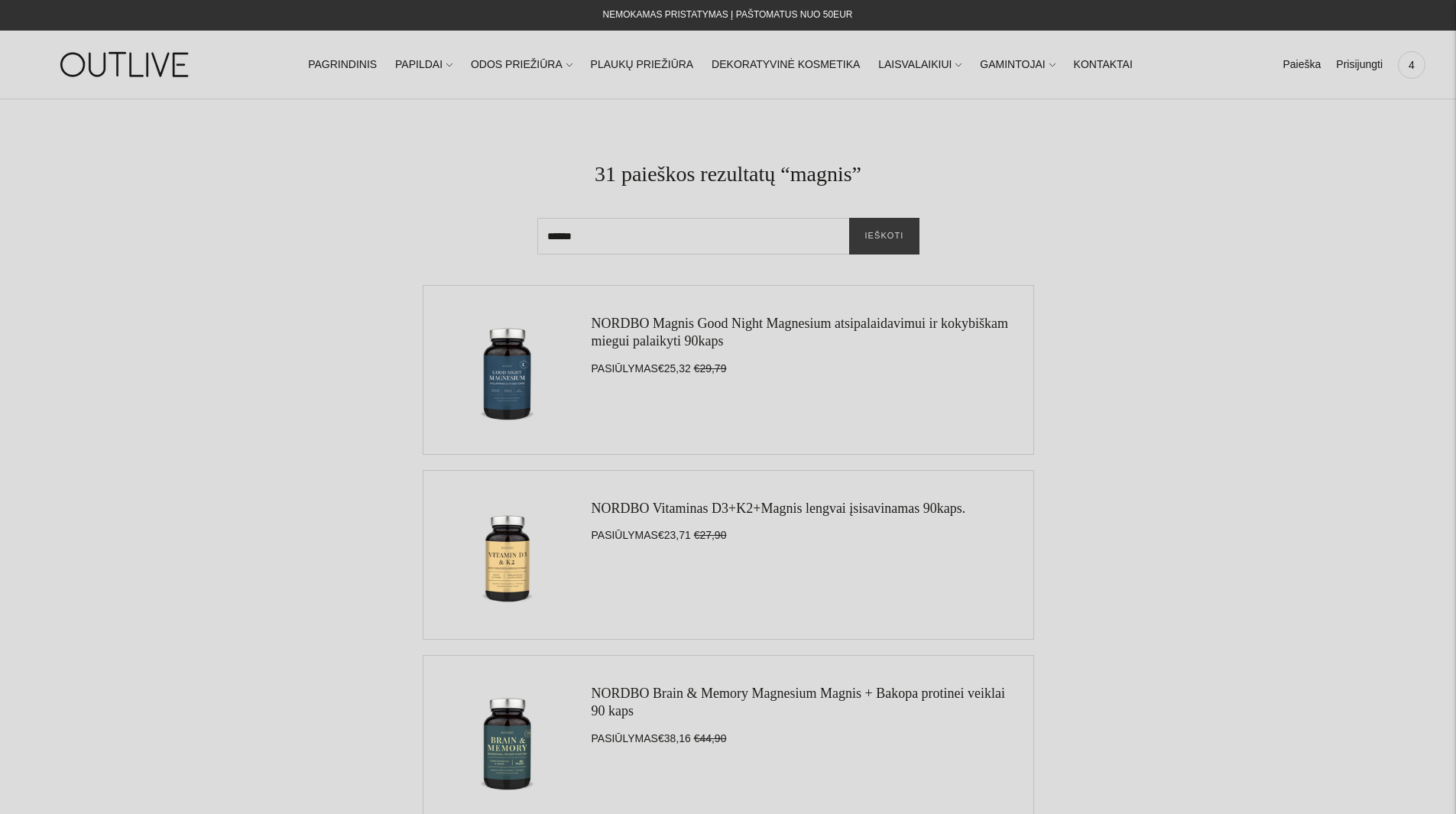
click at [642, 325] on link "NORDBO Magnis Good Night Magnesium atsipalaidavimui ir kokybiškam miegui palaik…" at bounding box center [800, 333] width 417 height 33
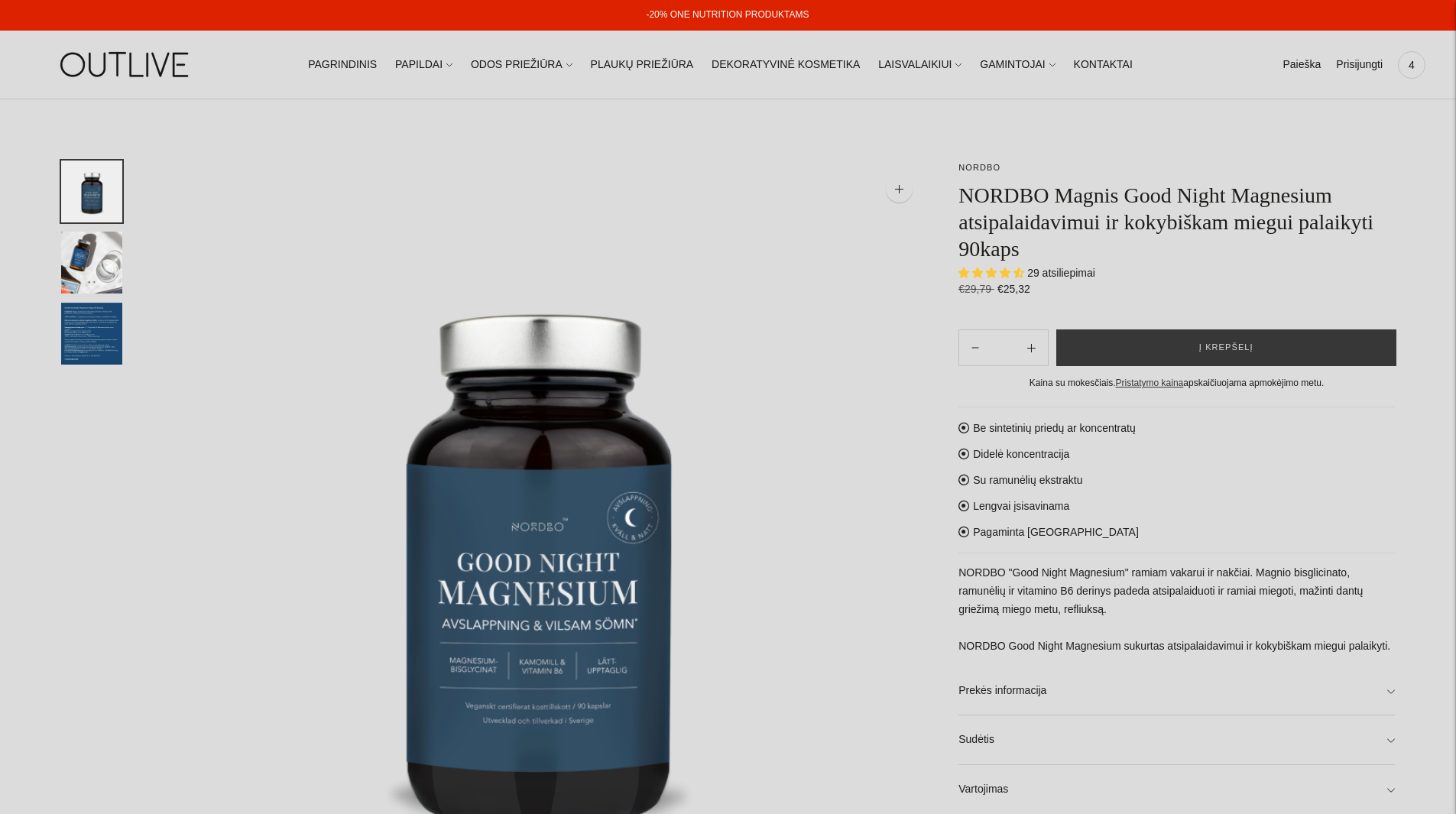
select select "**********"
click at [1180, 358] on button "Į krepšelį" at bounding box center [1225, 347] width 340 height 36
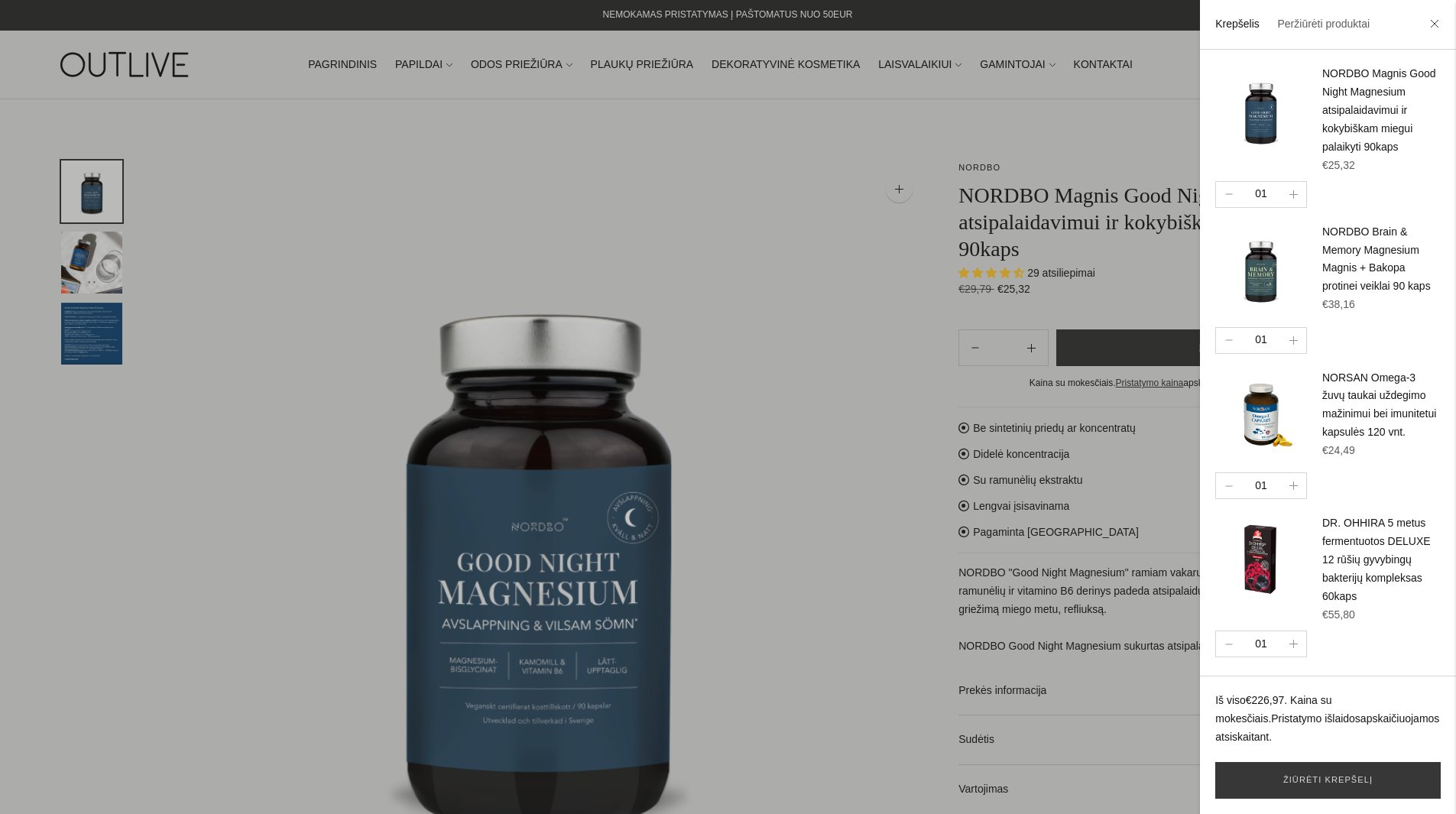
click at [788, 220] on div at bounding box center [728, 407] width 1456 height 814
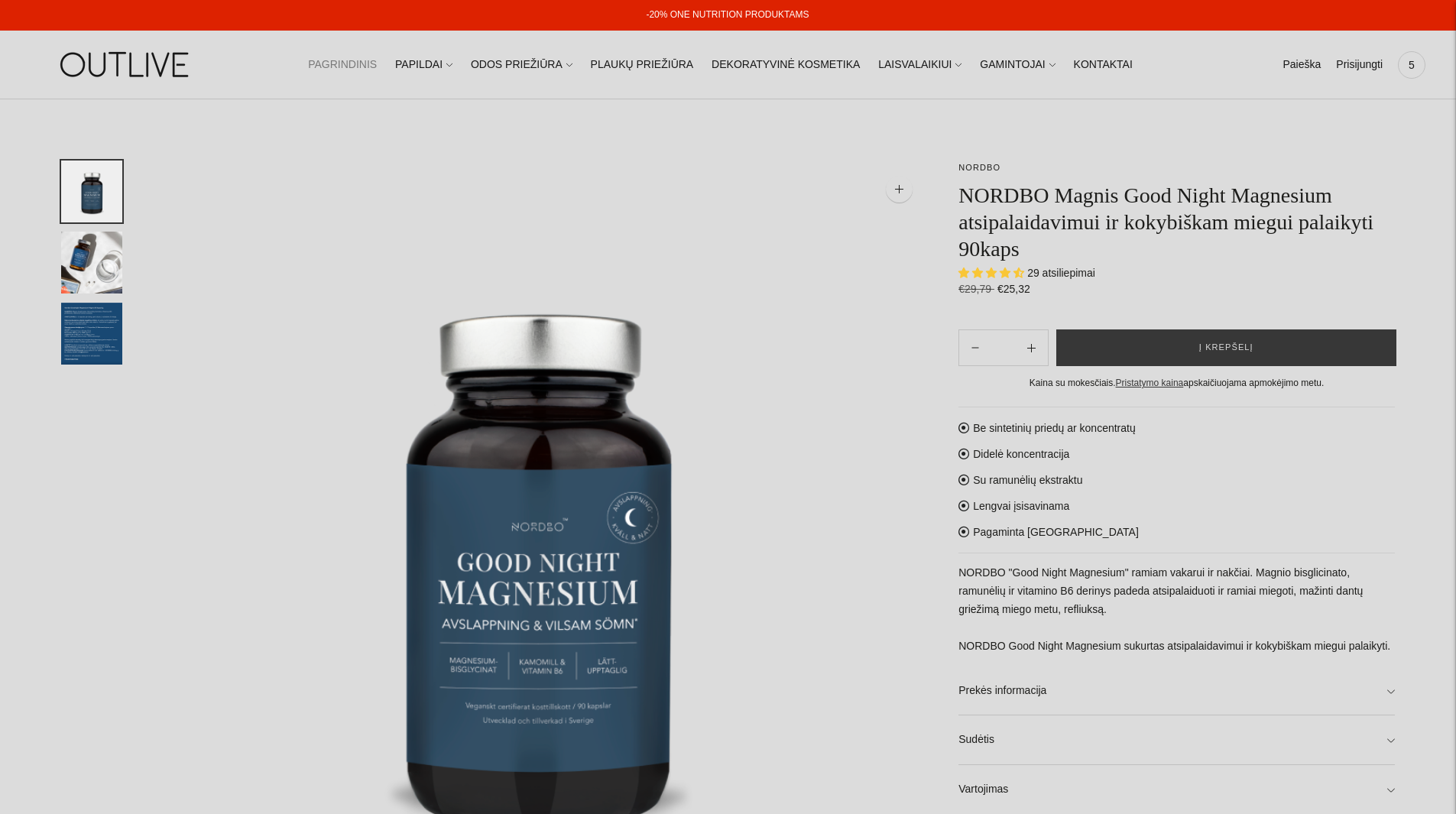
click at [377, 62] on link "PAGRINDINIS" at bounding box center [341, 65] width 69 height 34
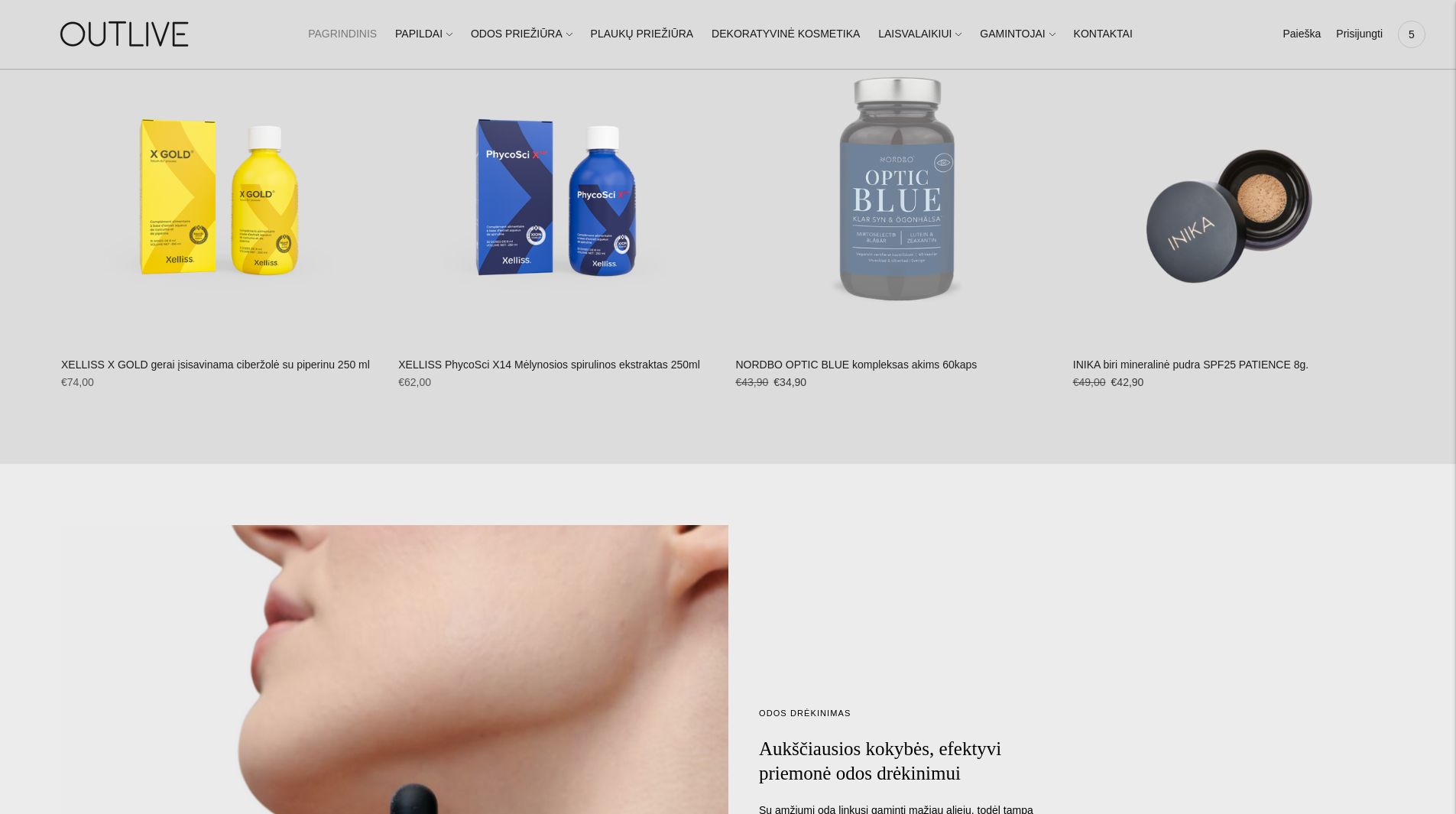
scroll to position [942, 0]
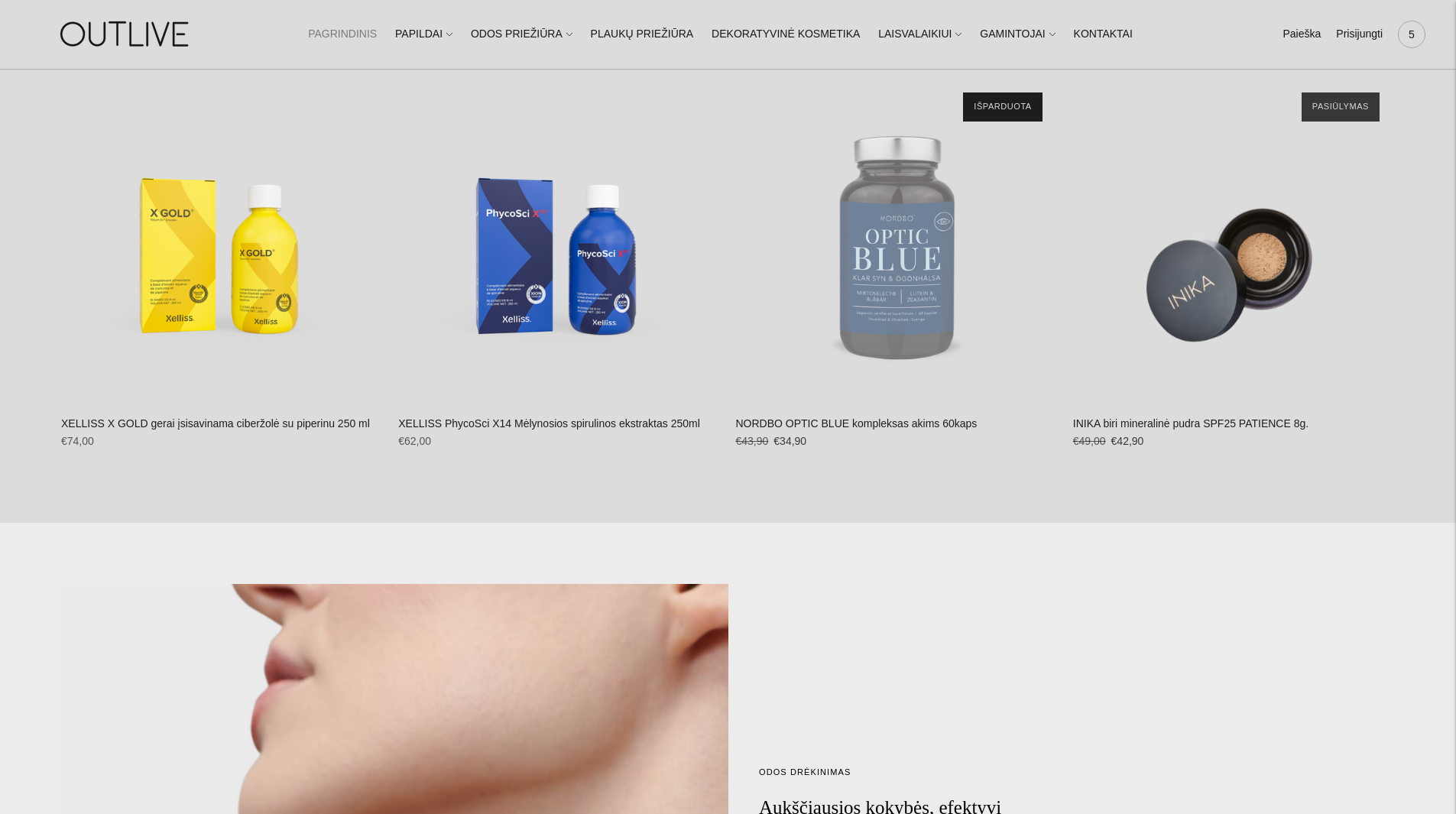
click at [1403, 34] on span "5" at bounding box center [1411, 35] width 21 height 22
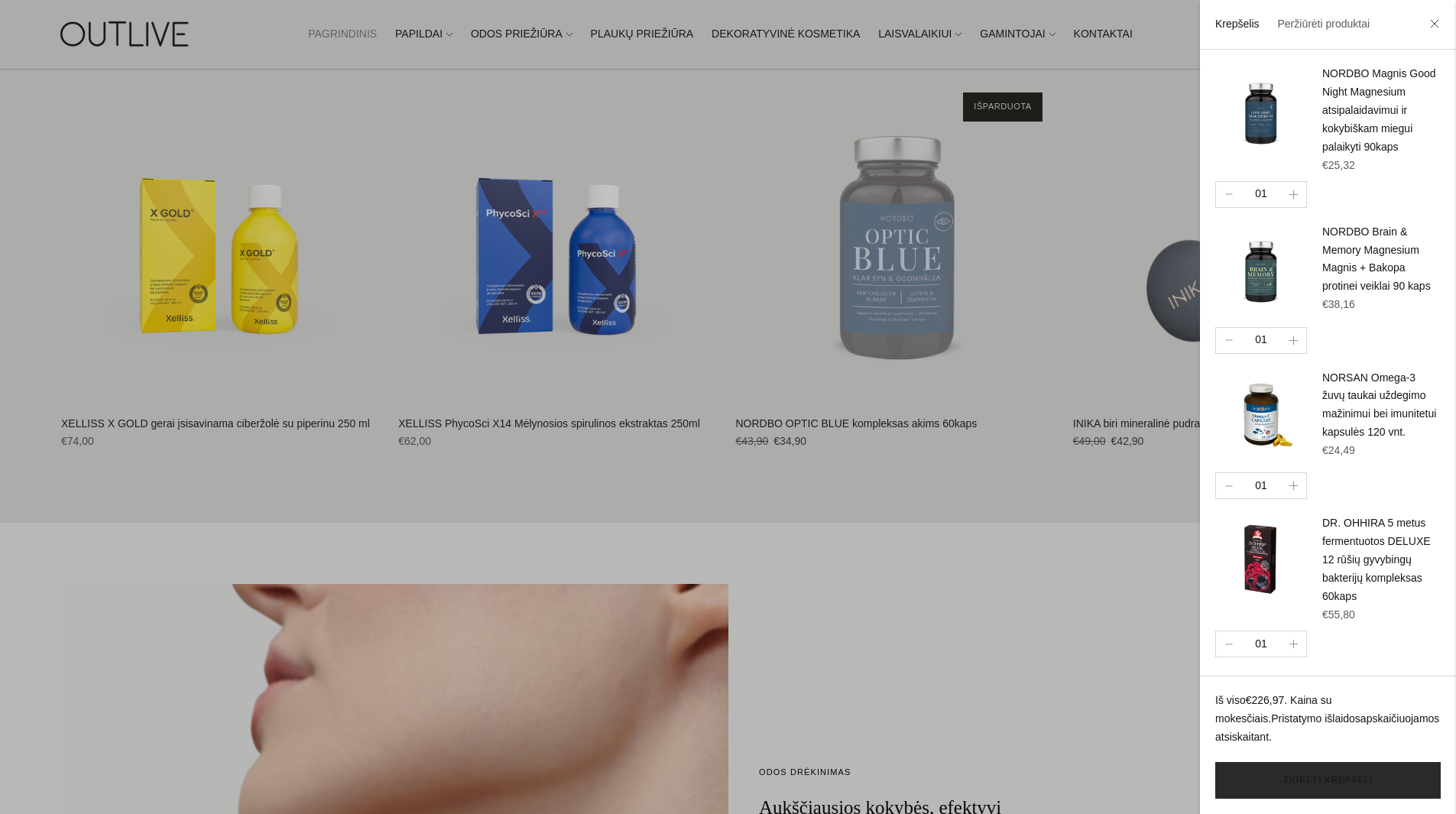
click at [1323, 786] on link "Žiūrėti krepšelį" at bounding box center [1328, 781] width 226 height 36
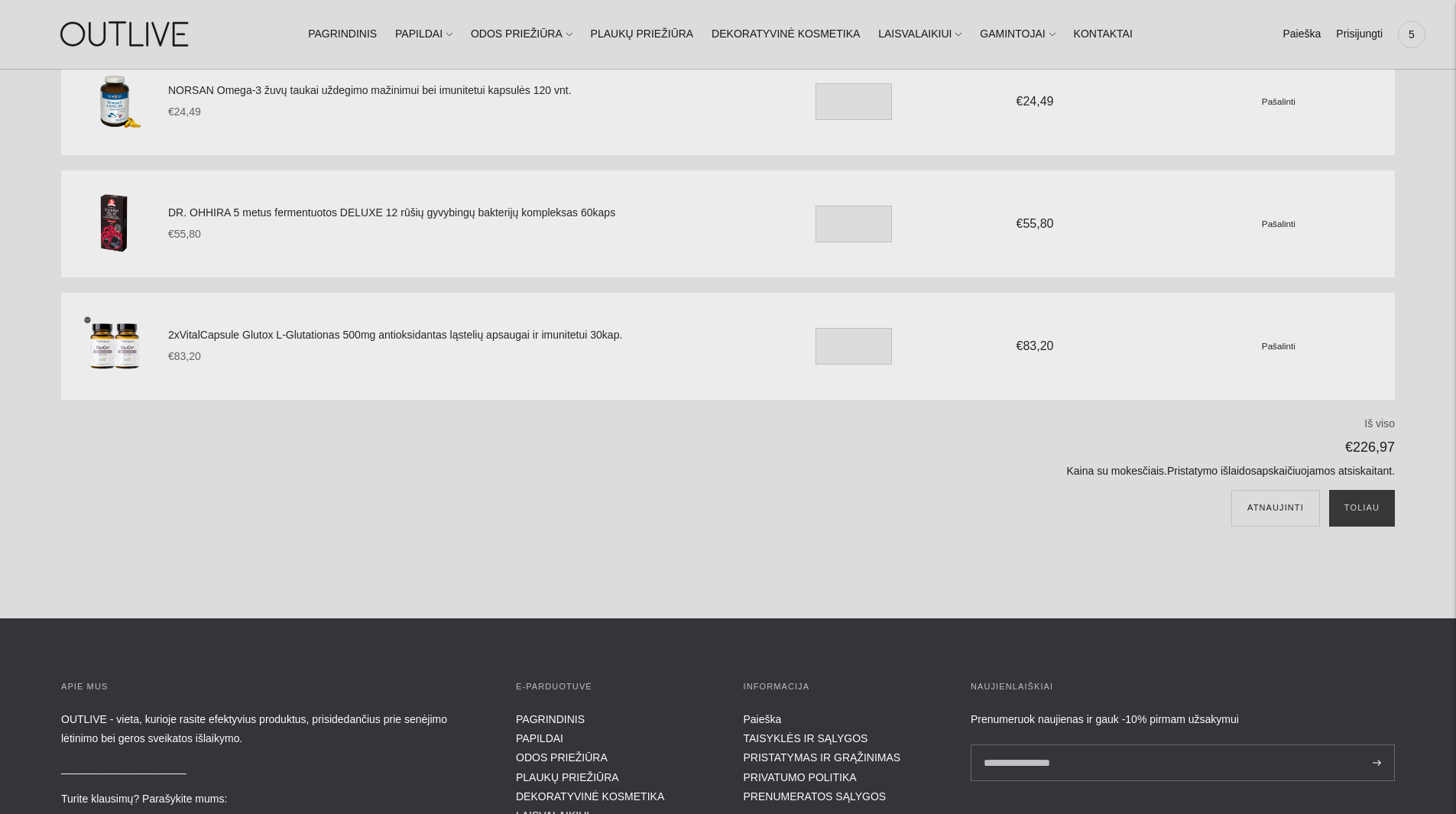
scroll to position [399, 0]
click at [1284, 510] on button "Atnaujinti" at bounding box center [1275, 508] width 88 height 36
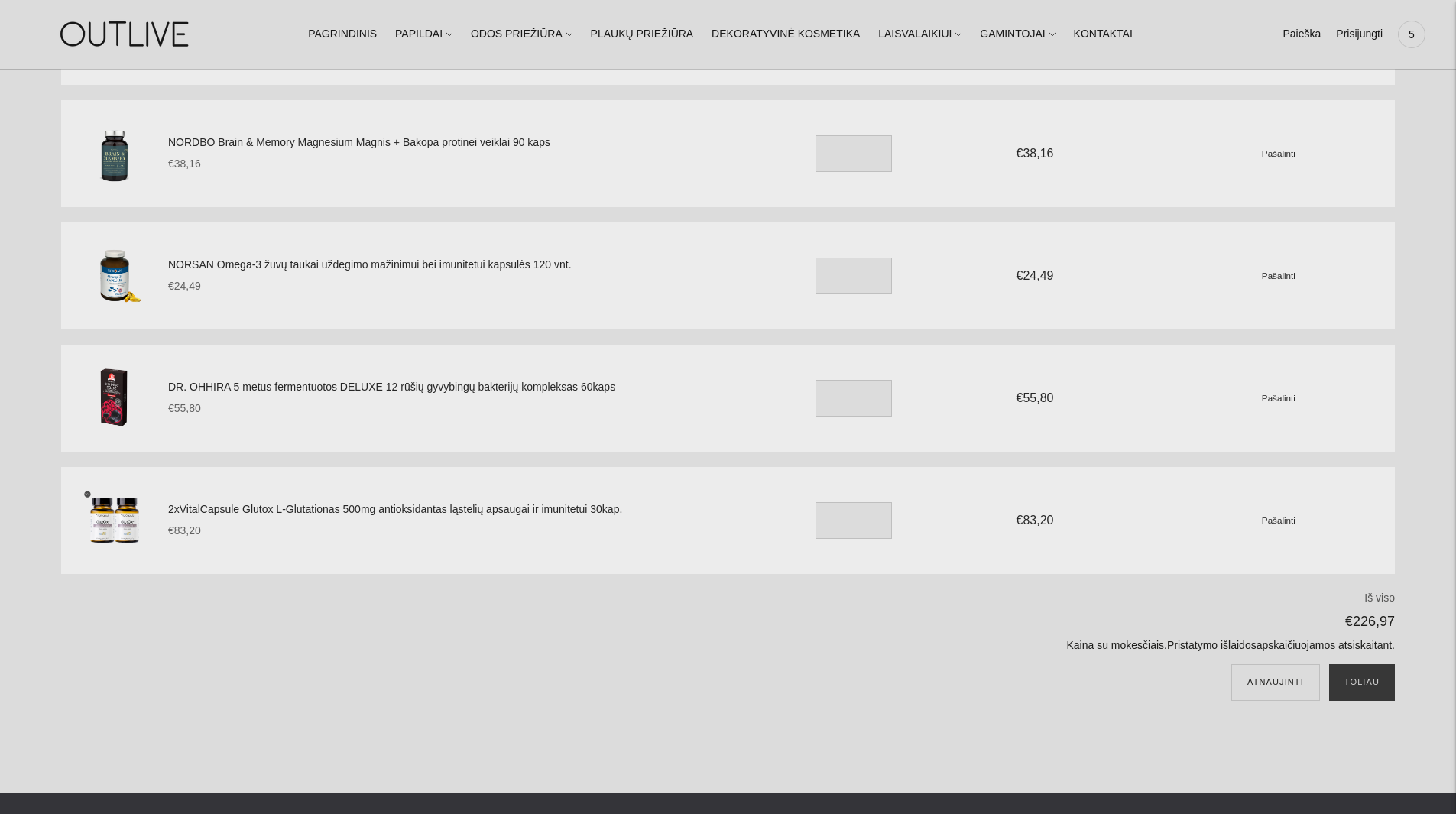
scroll to position [253, 0]
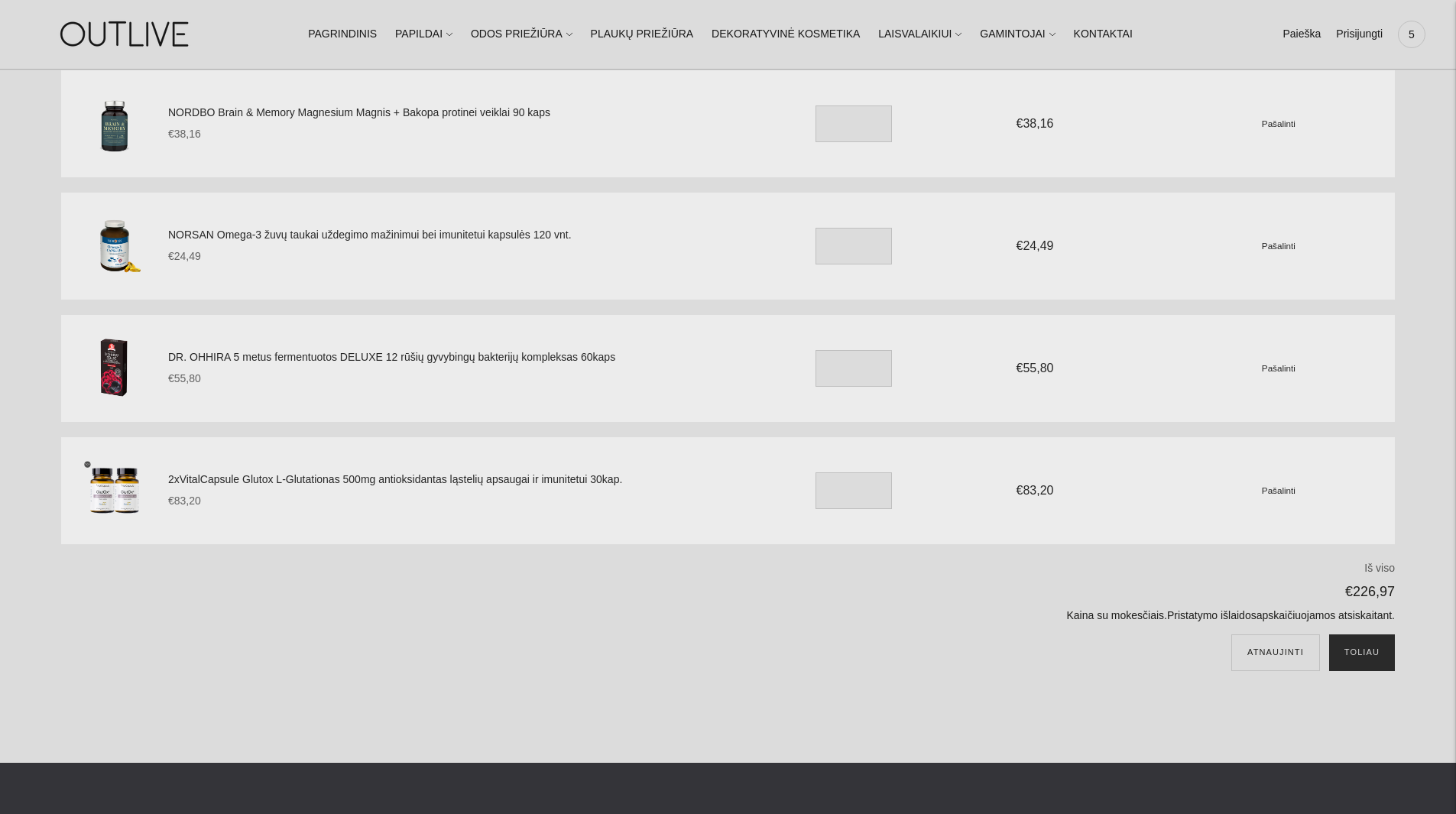
click at [1353, 650] on button "Toliau" at bounding box center [1361, 653] width 65 height 36
